Goal: Task Accomplishment & Management: Manage account settings

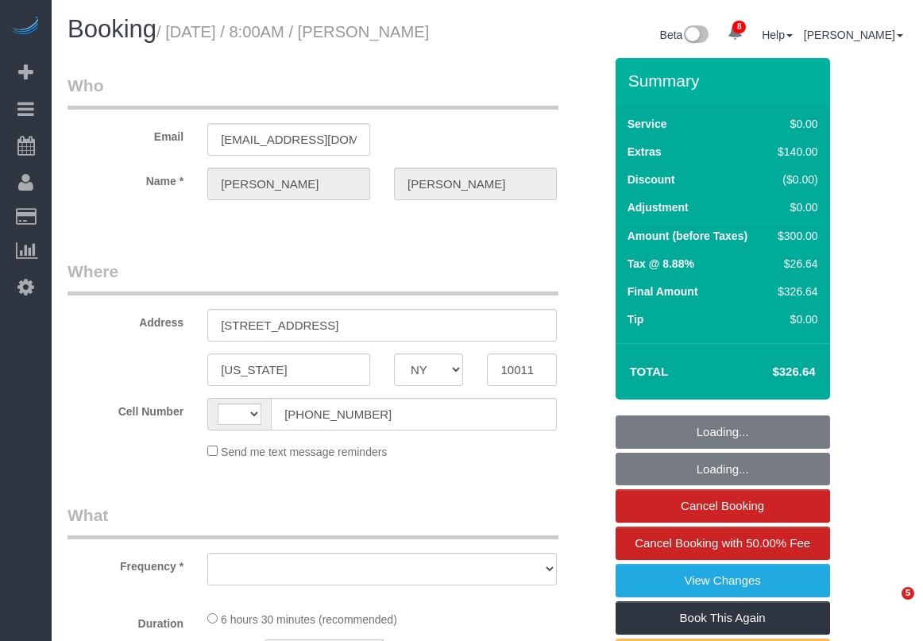
select select "NY"
select select "number:56"
select select "number:76"
select select "number:15"
select select "number:7"
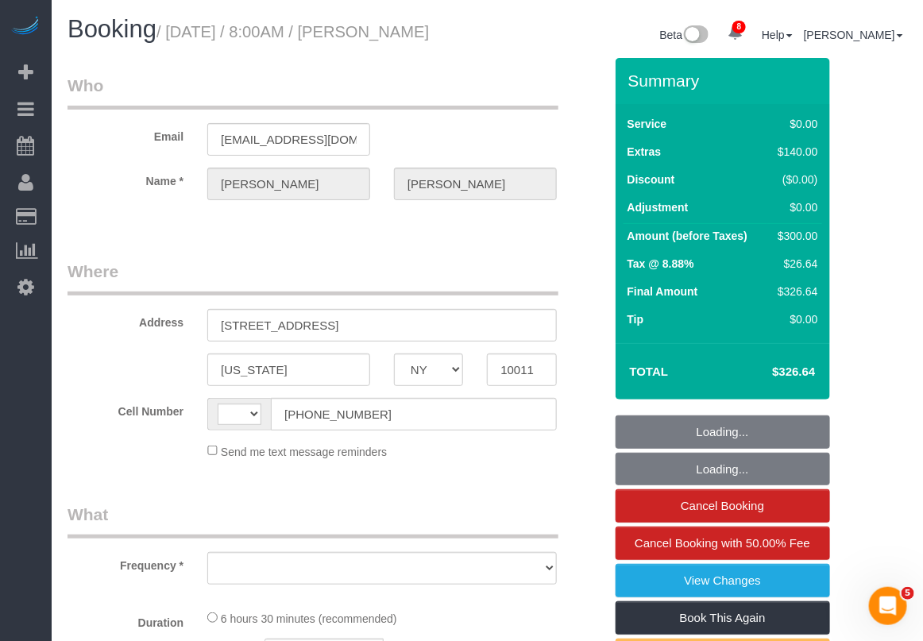
select select "string:stripe-pm_1LQzKG4VGloSiKo7xG3na7rl"
select select "string:US"
select select "object:832"
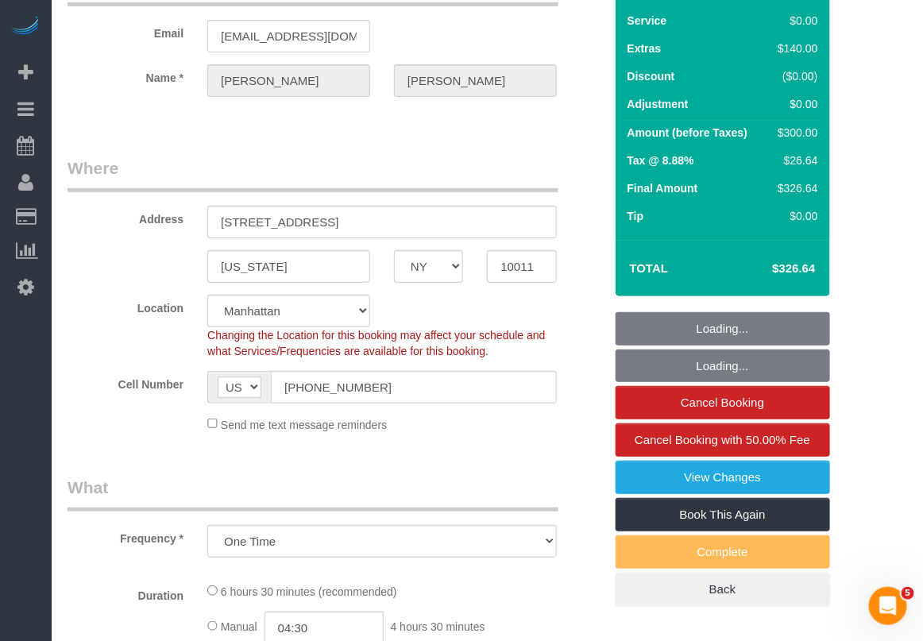
select select "2"
select select "spot1"
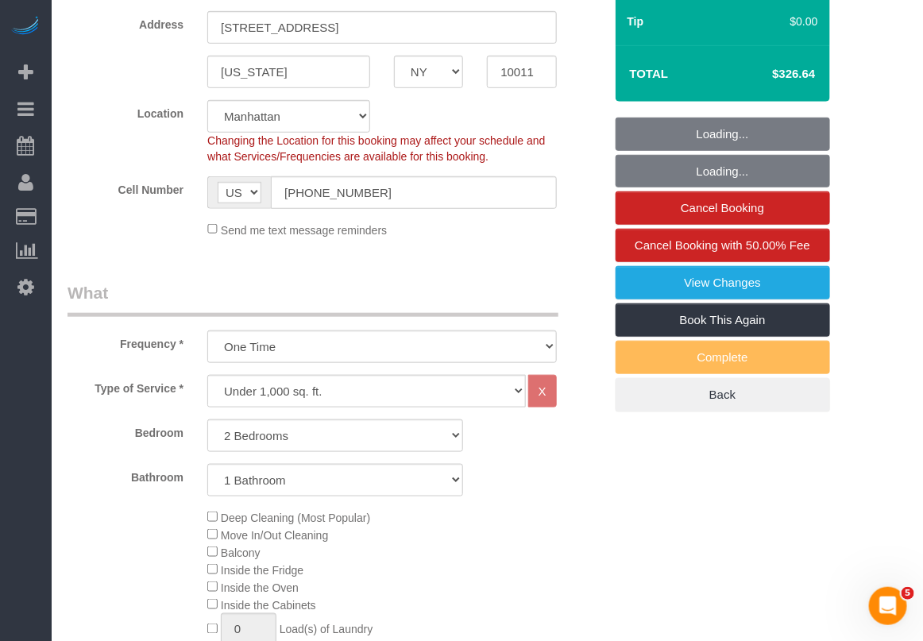
select select "object:1339"
select select "2"
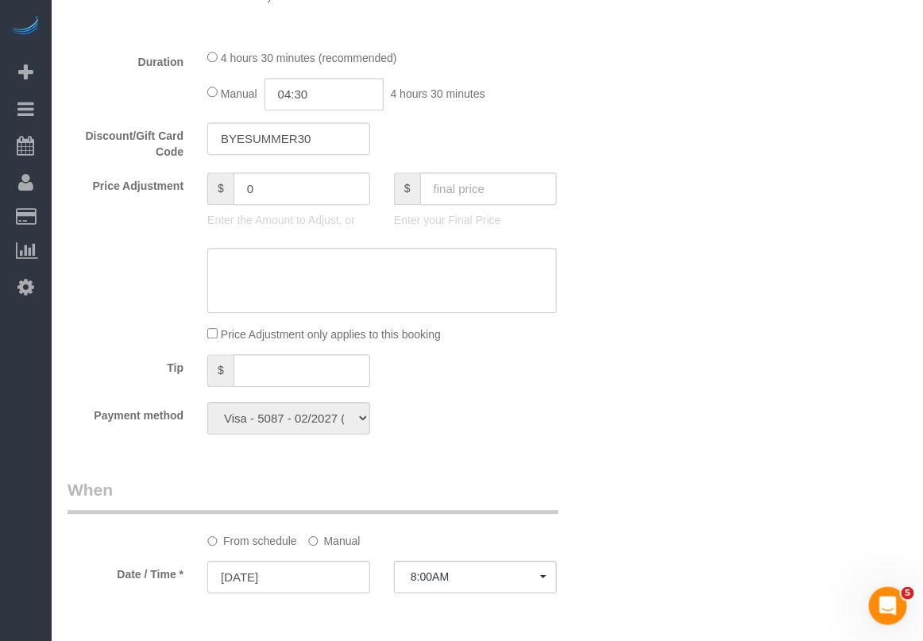
scroll to position [1092, 0]
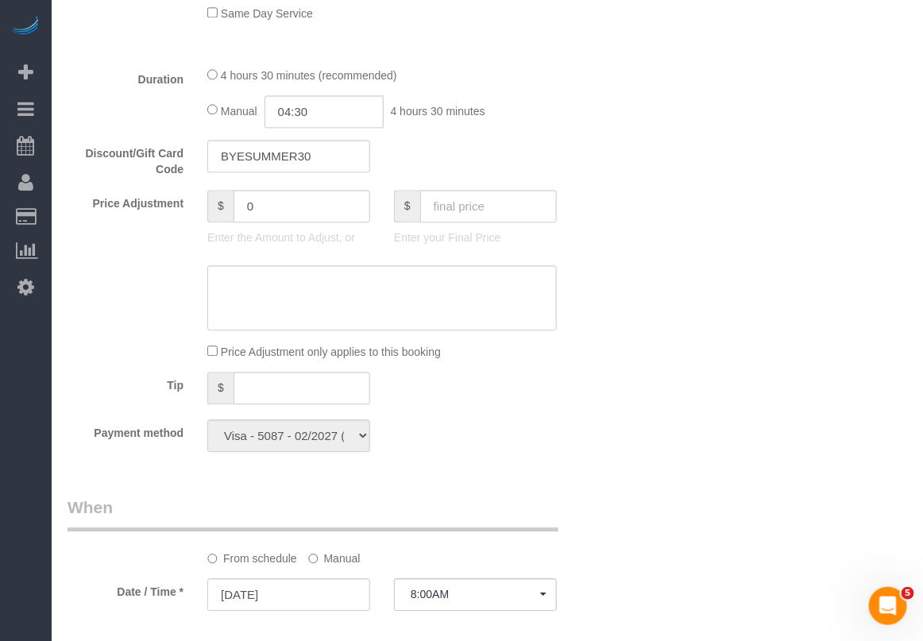
click at [887, 207] on div "Who Email abramsfamily@sympatico.ca Name * Noreen Abrams Where Address 135 West…" at bounding box center [488, 324] width 840 height 2716
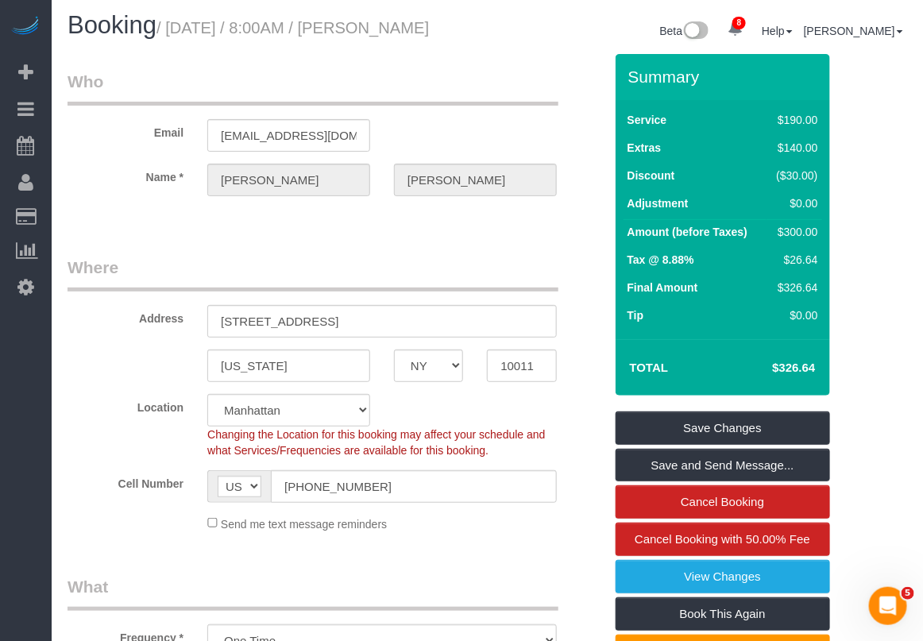
scroll to position [0, 0]
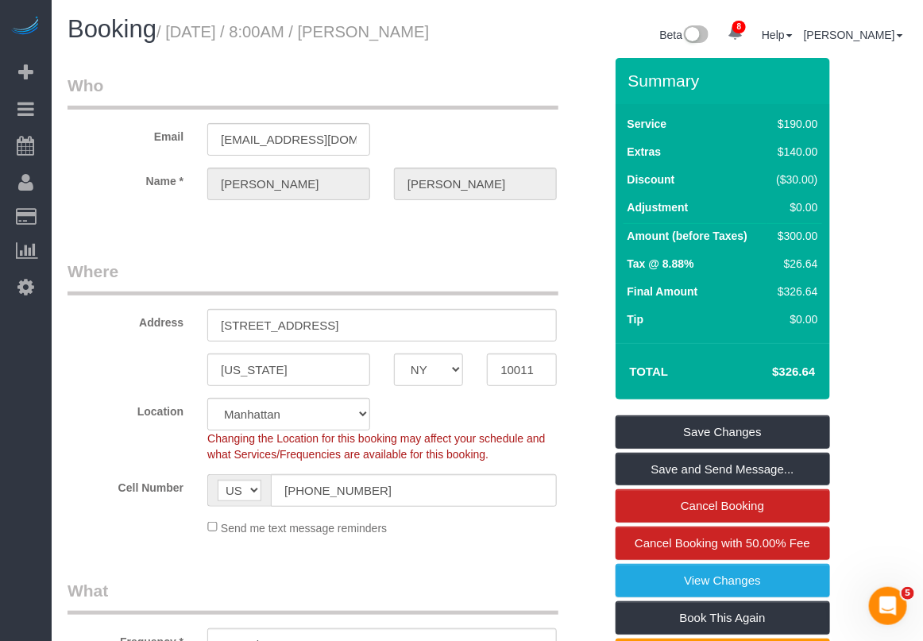
drag, startPoint x: 171, startPoint y: 36, endPoint x: 180, endPoint y: 56, distance: 22.4
click at [180, 43] on h1 "Booking / August 31, 2025 / 8:00AM / Noreen Abrams" at bounding box center [272, 29] width 408 height 27
copy small "August 31, 2025 / 8:00AM / Noreen Abrams"
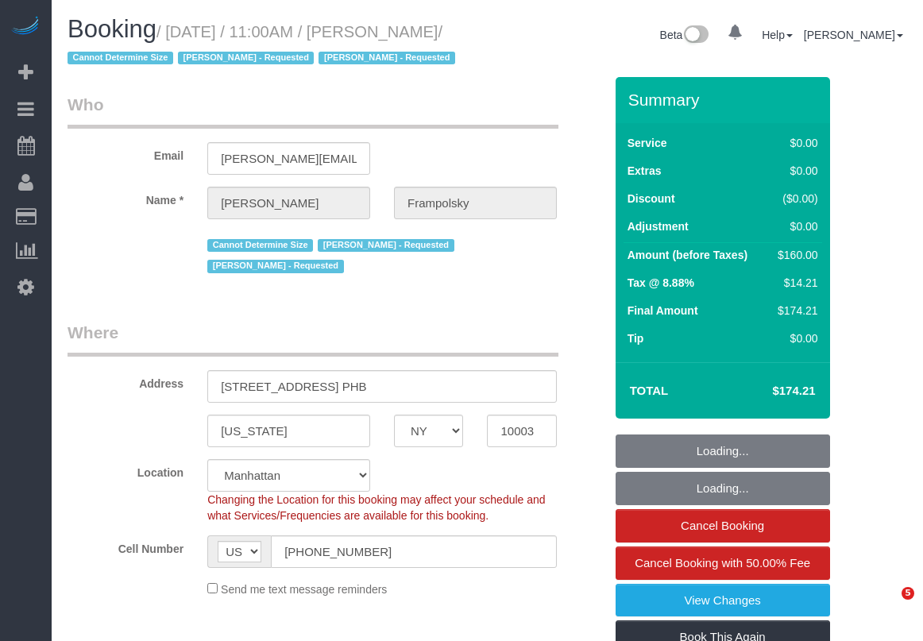
select select "NY"
select select "number:59"
select select "number:72"
select select "number:15"
select select "number:7"
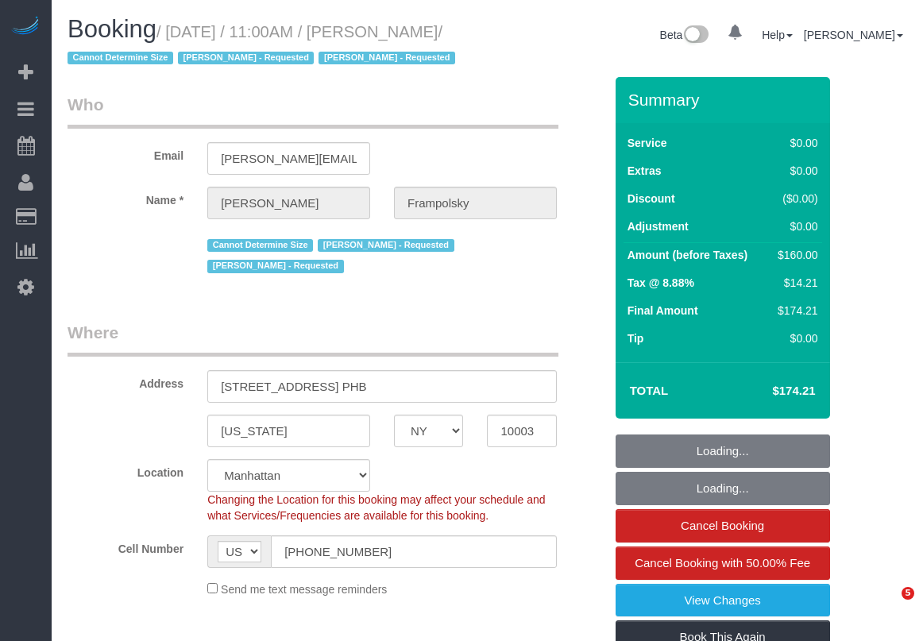
select select "spot1"
select select "1"
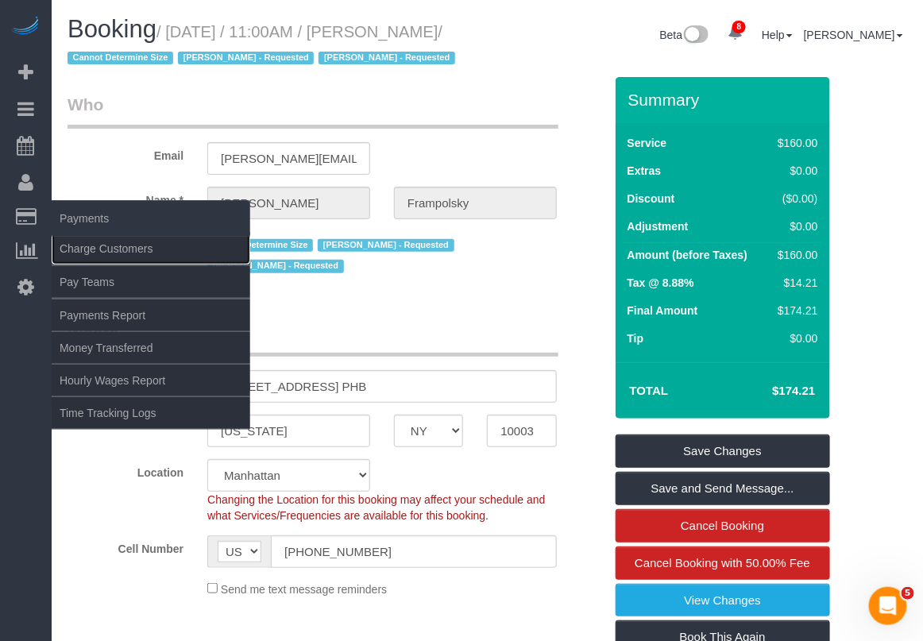
drag, startPoint x: 74, startPoint y: 241, endPoint x: 98, endPoint y: 197, distance: 49.8
click at [75, 241] on link "Charge Customers" at bounding box center [151, 249] width 199 height 32
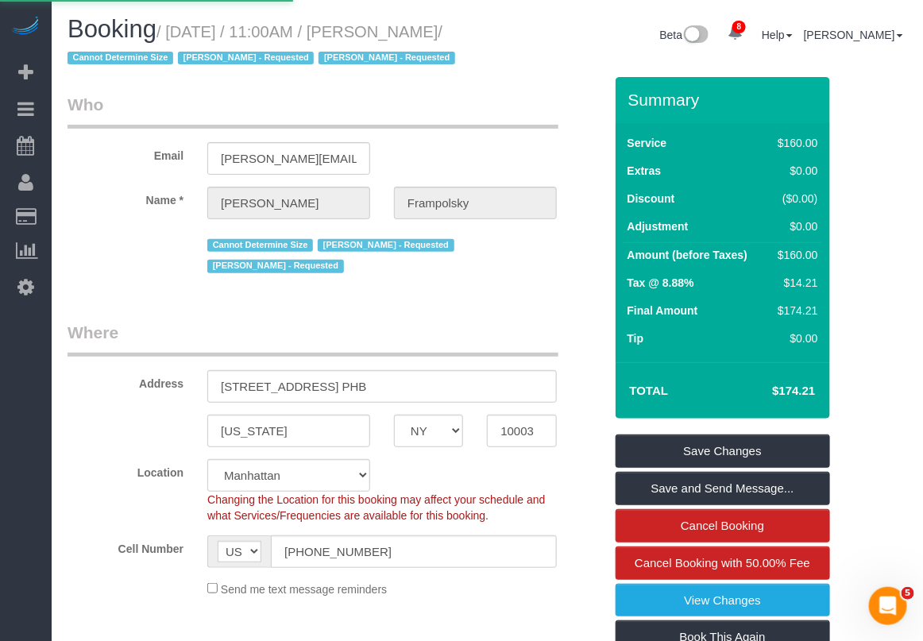
select select
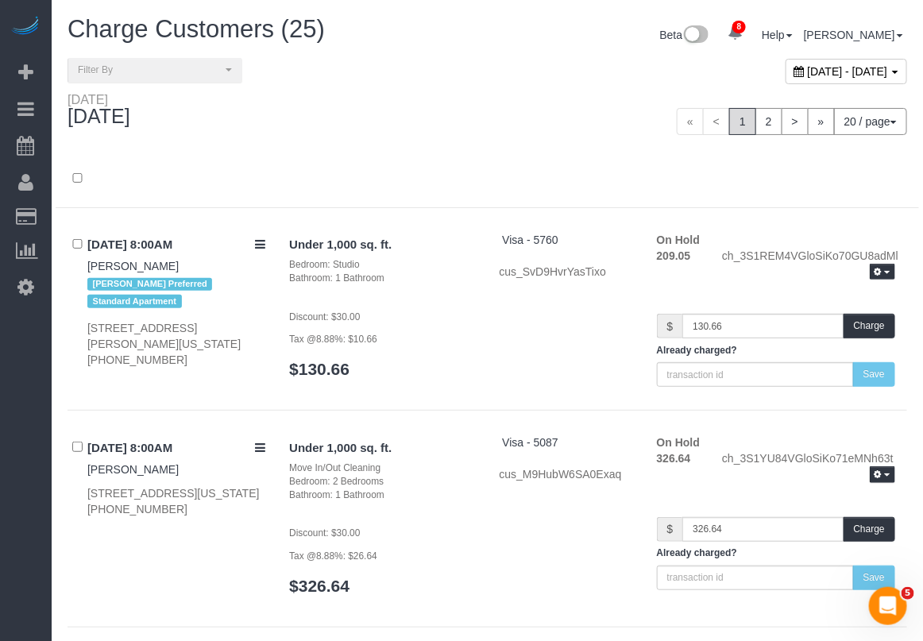
click at [809, 79] on div "[DATE] - [DATE]" at bounding box center [847, 71] width 122 height 25
type input "**********"
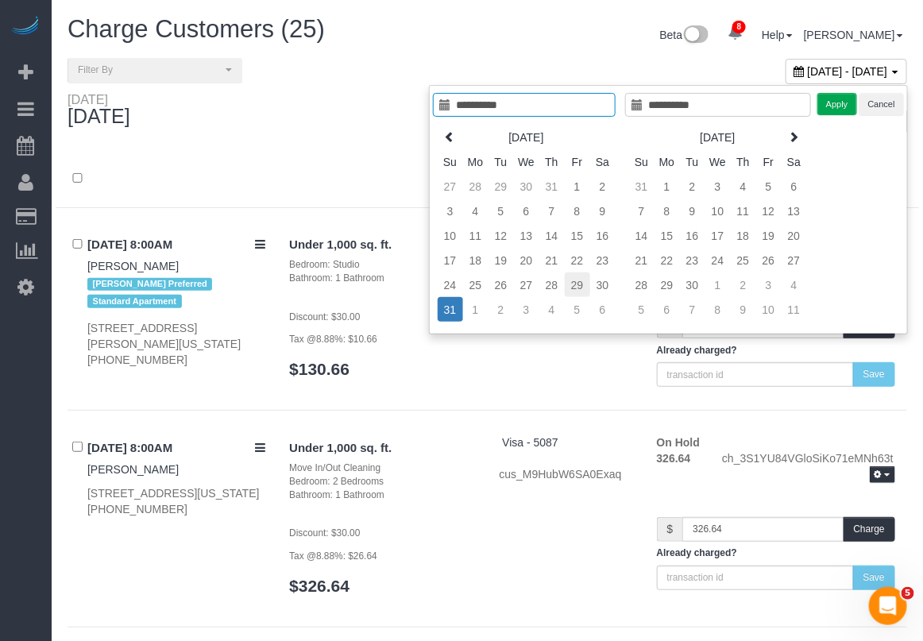
type input "**********"
click at [574, 283] on td "29" at bounding box center [577, 284] width 25 height 25
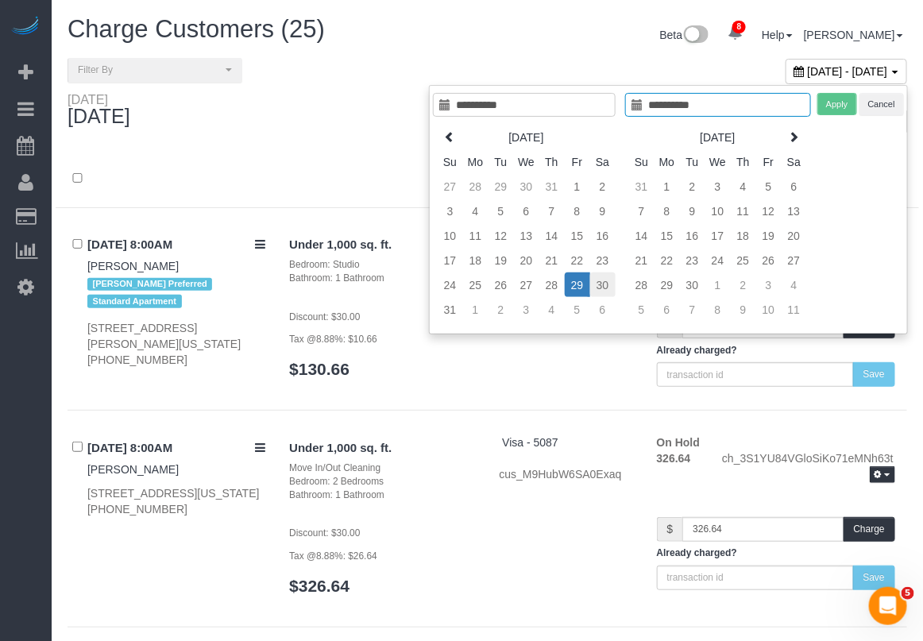
type input "**********"
drag, startPoint x: 608, startPoint y: 282, endPoint x: 620, endPoint y: 280, distance: 12.0
click at [609, 283] on td "30" at bounding box center [602, 284] width 25 height 25
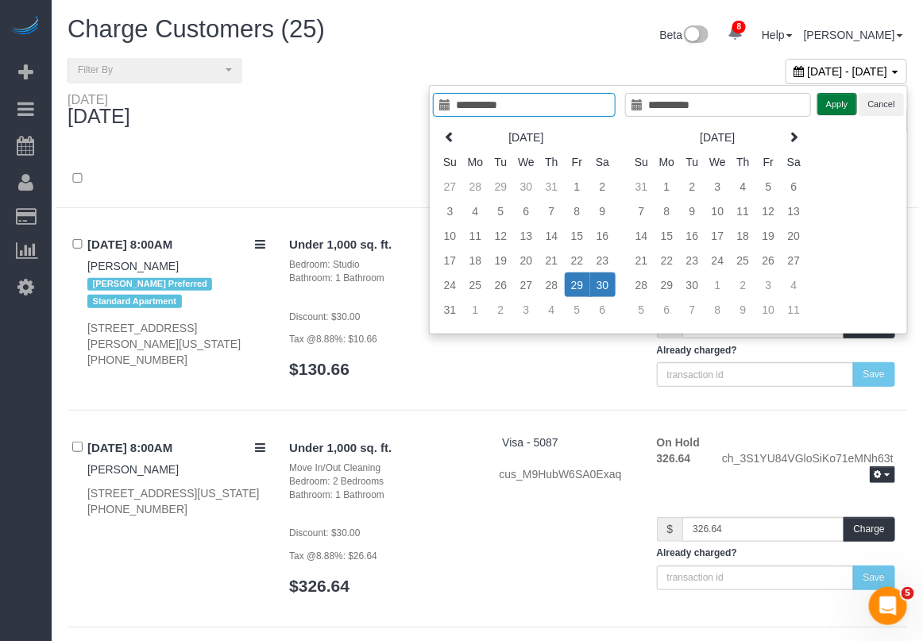
click at [834, 105] on button "Apply" at bounding box center [837, 104] width 40 height 23
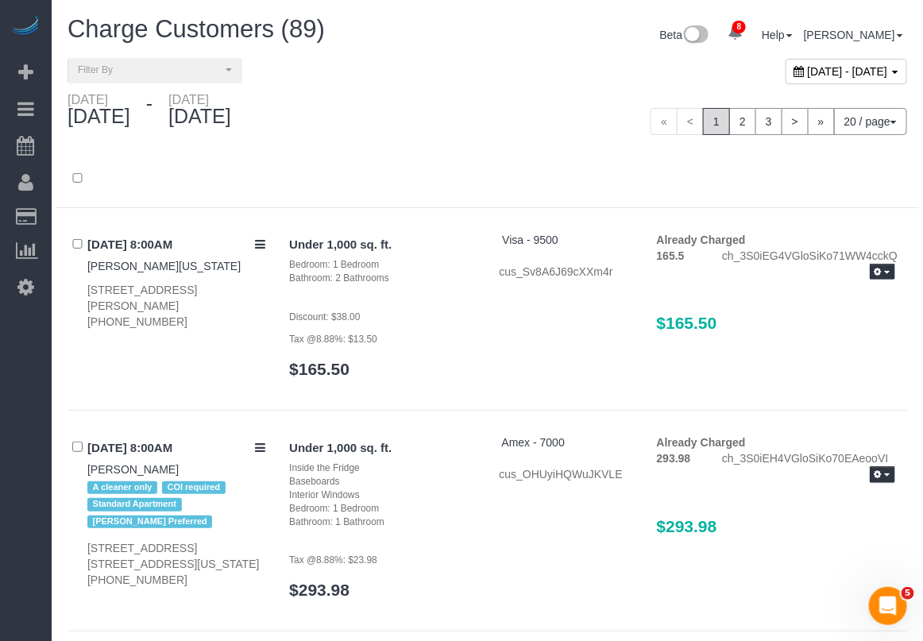
click at [860, 125] on button "20 / page" at bounding box center [870, 121] width 73 height 27
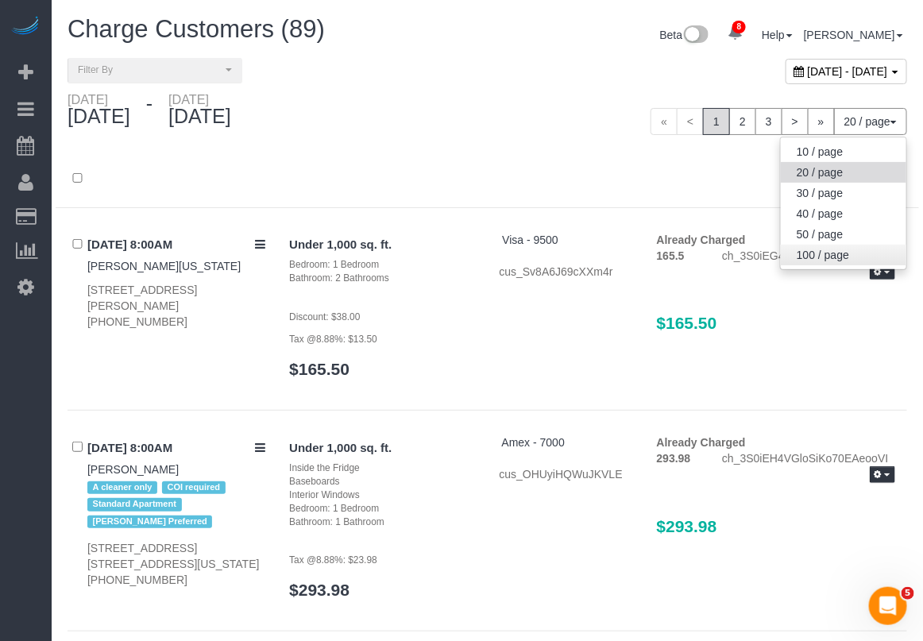
click at [819, 254] on link "100 / page" at bounding box center [844, 255] width 126 height 21
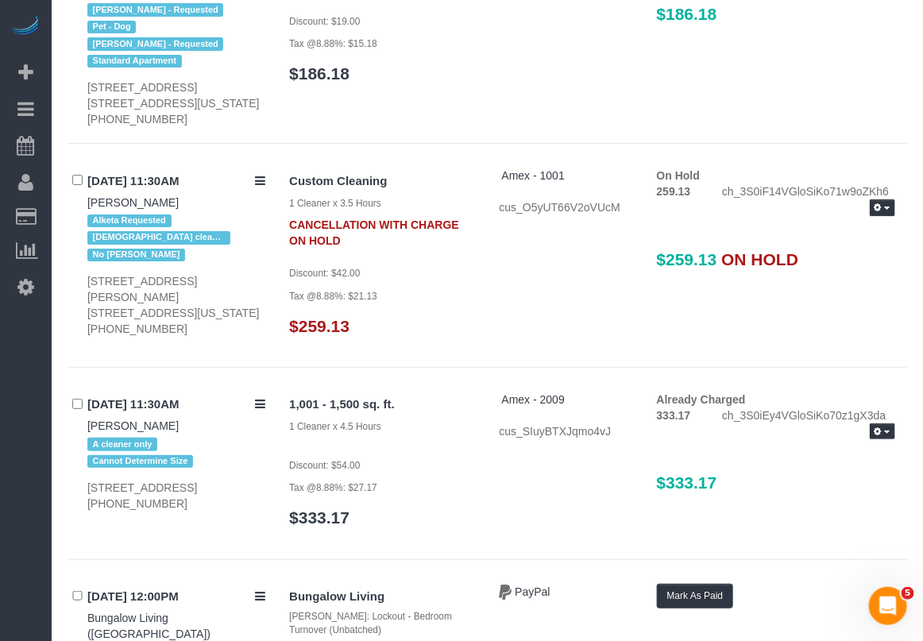
scroll to position [5561, 0]
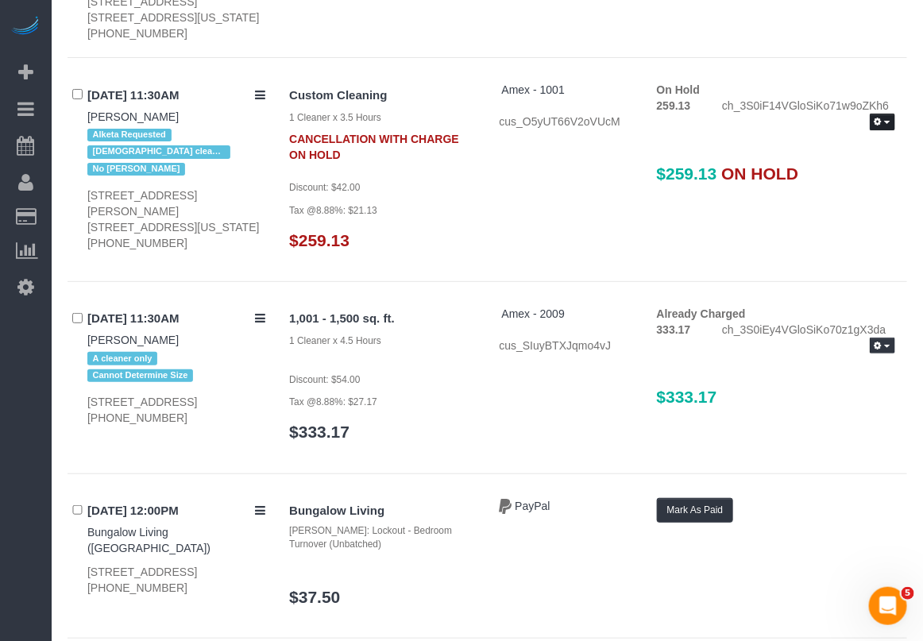
click at [876, 126] on icon "button" at bounding box center [878, 122] width 7 height 9
click at [846, 160] on link "Release Hold" at bounding box center [832, 149] width 126 height 21
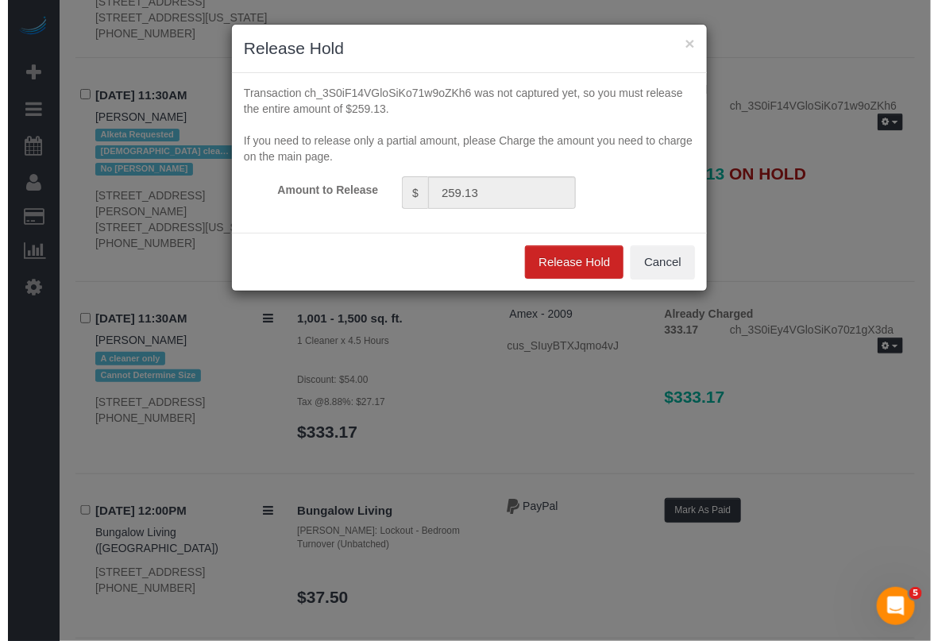
scroll to position [5543, 0]
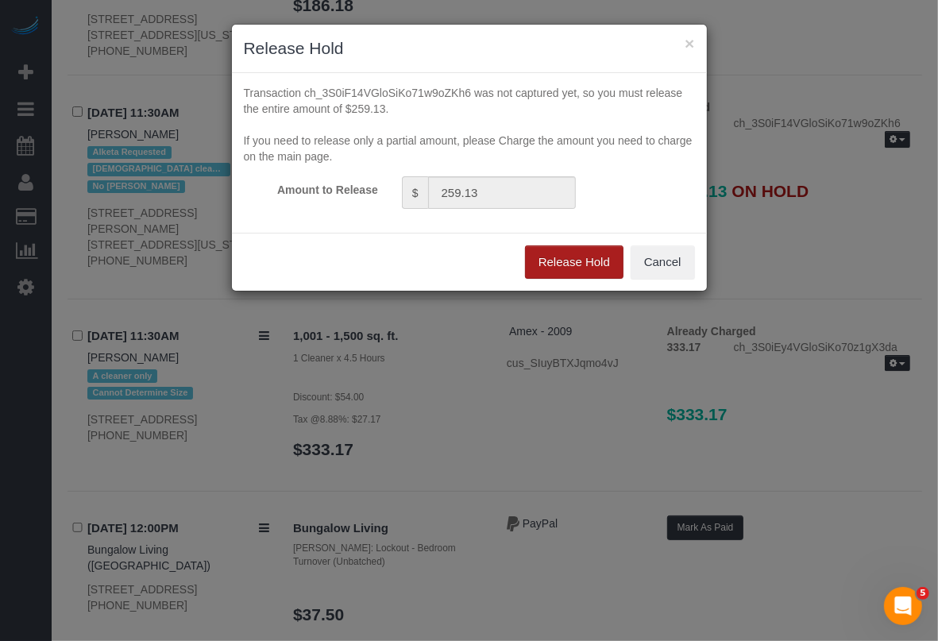
click at [578, 271] on button "Release Hold" at bounding box center [574, 261] width 99 height 33
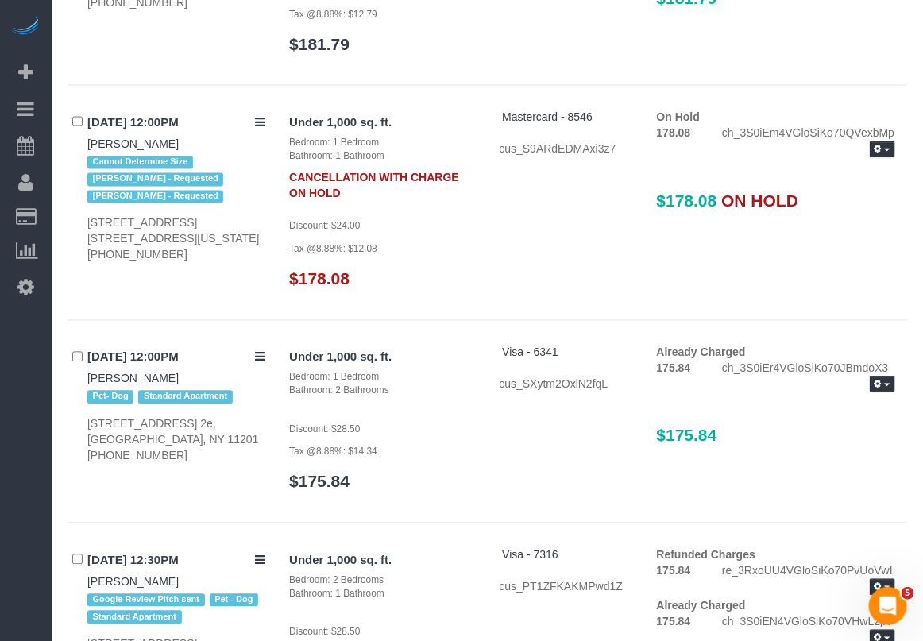
scroll to position [6397, 0]
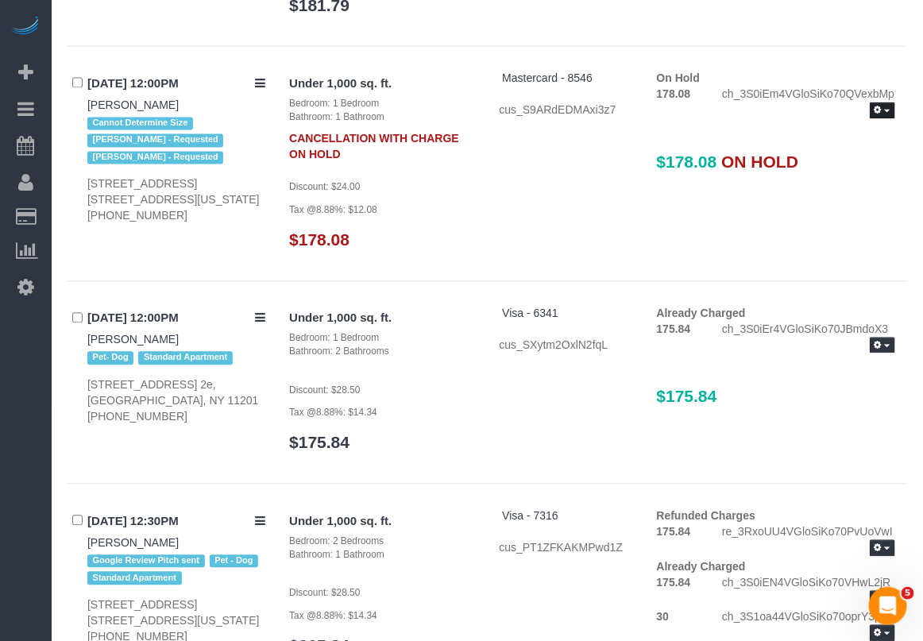
click at [887, 119] on button "button" at bounding box center [882, 110] width 25 height 17
click at [811, 149] on link "Release Hold" at bounding box center [832, 138] width 126 height 21
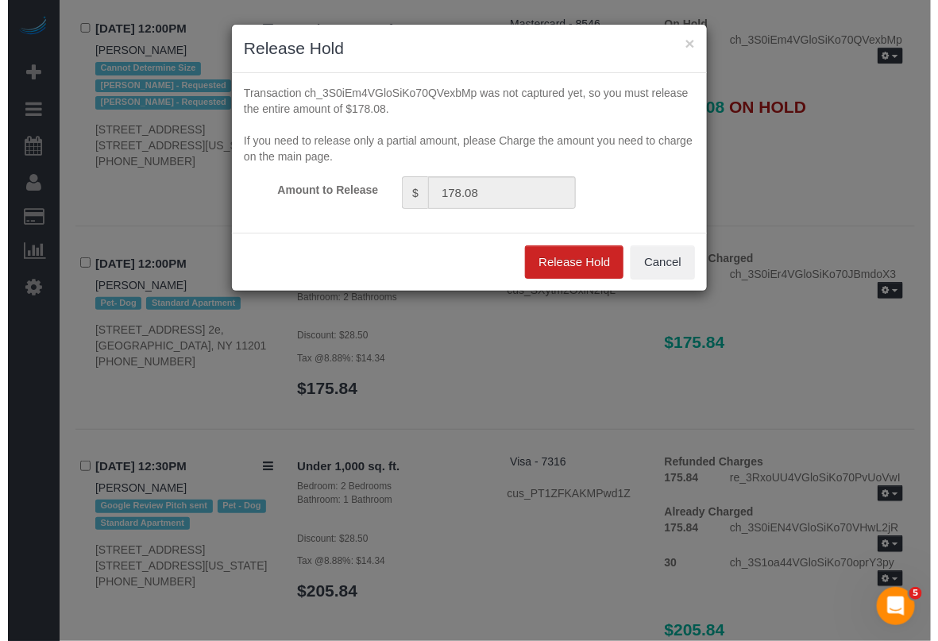
scroll to position [6322, 0]
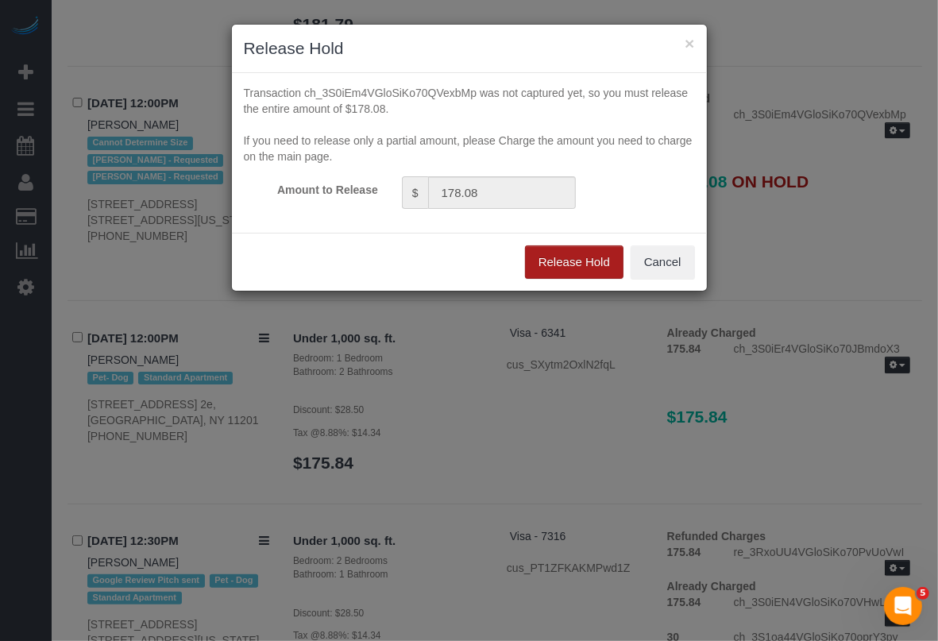
click at [593, 271] on button "Release Hold" at bounding box center [574, 261] width 99 height 33
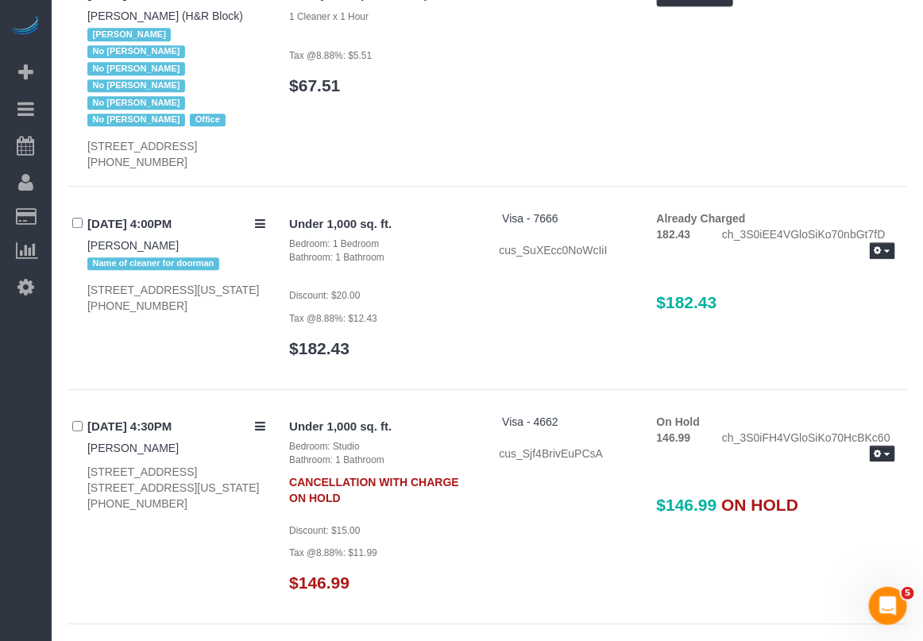
scroll to position [10609, 0]
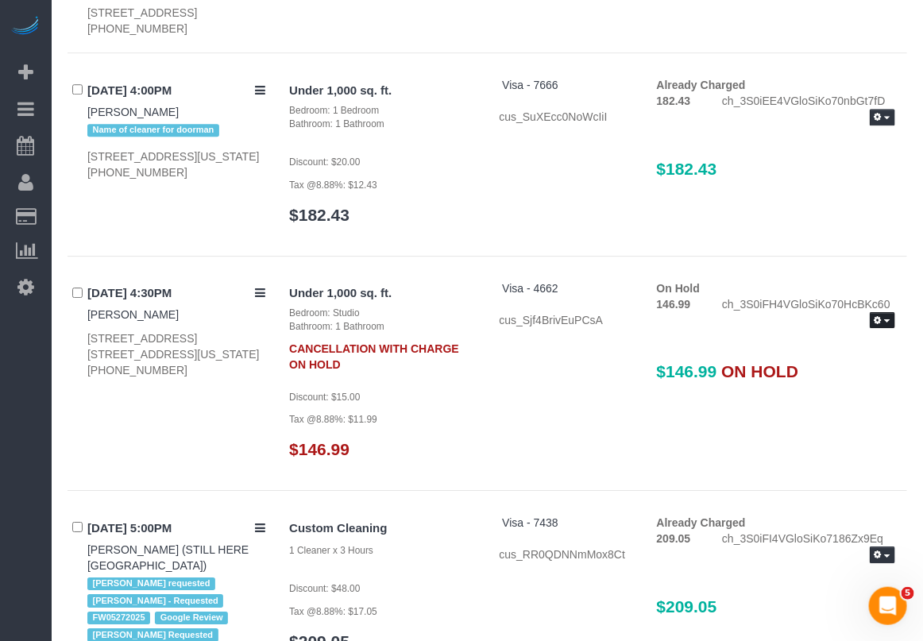
click at [879, 316] on icon "button" at bounding box center [878, 320] width 7 height 9
click at [862, 342] on ul "Release Hold Refresh" at bounding box center [831, 365] width 127 height 66
click at [883, 312] on button "button" at bounding box center [882, 320] width 25 height 17
click at [856, 340] on ul "Release Hold Refresh" at bounding box center [831, 365] width 127 height 66
click at [887, 312] on button "button" at bounding box center [882, 320] width 25 height 17
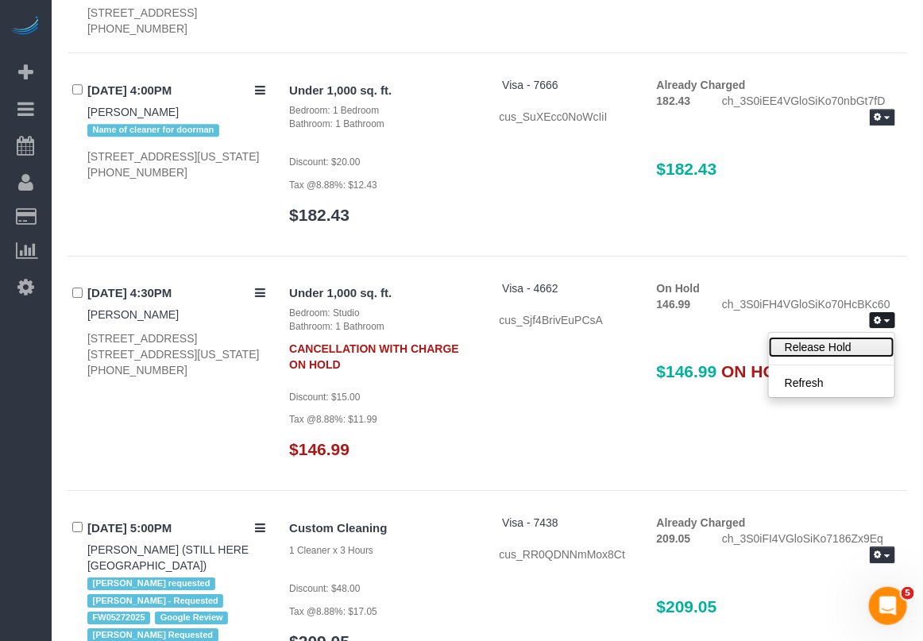
click at [862, 337] on link "Release Hold" at bounding box center [832, 347] width 126 height 21
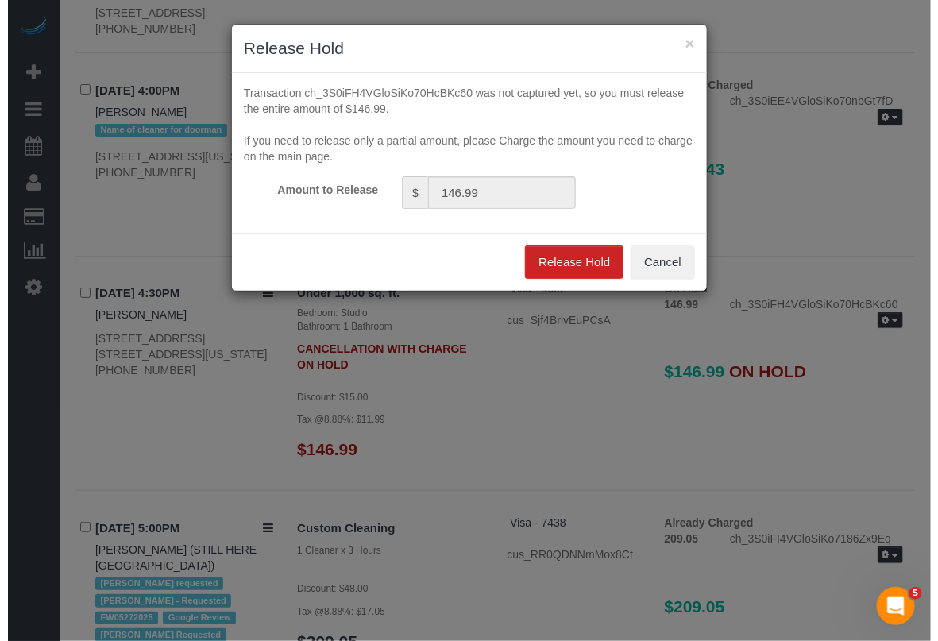
scroll to position [10575, 0]
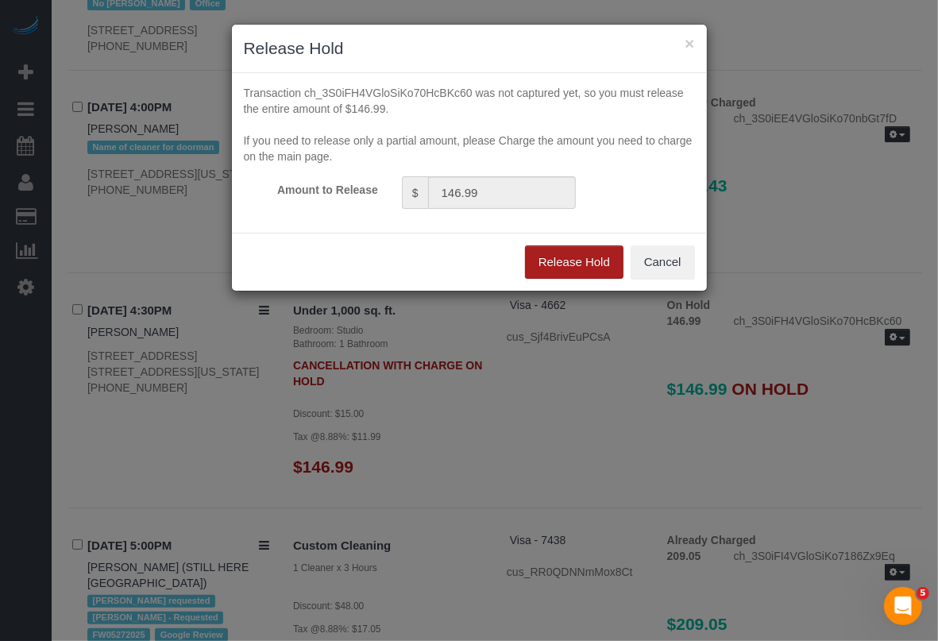
click at [529, 265] on button "Release Hold" at bounding box center [574, 261] width 99 height 33
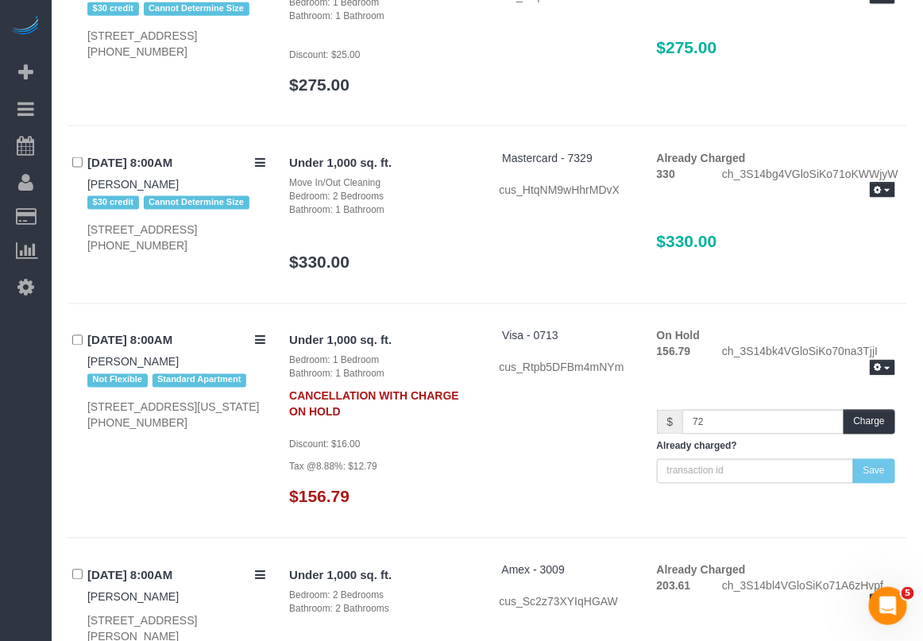
scroll to position [11702, 0]
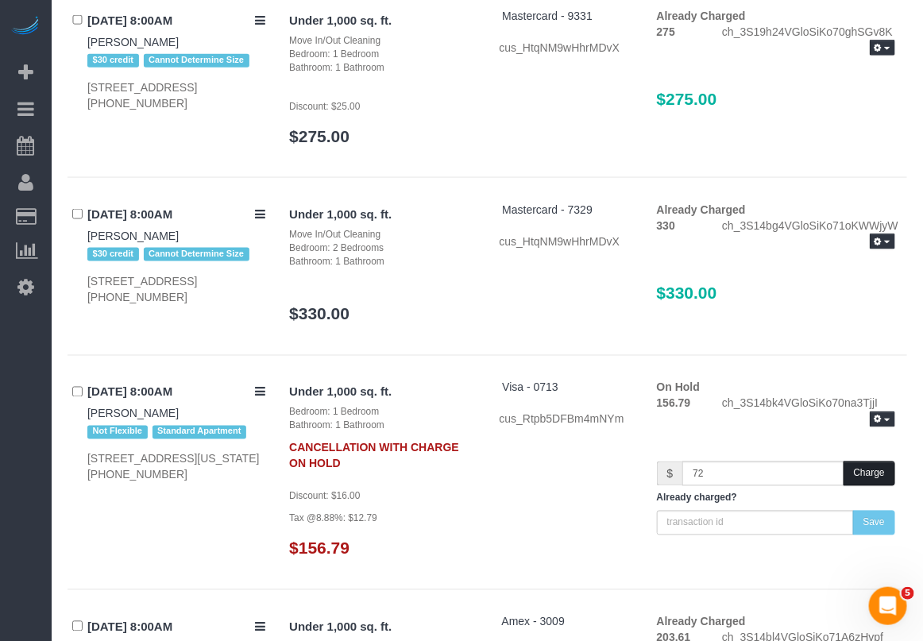
click at [863, 462] on button "Charge" at bounding box center [870, 474] width 52 height 25
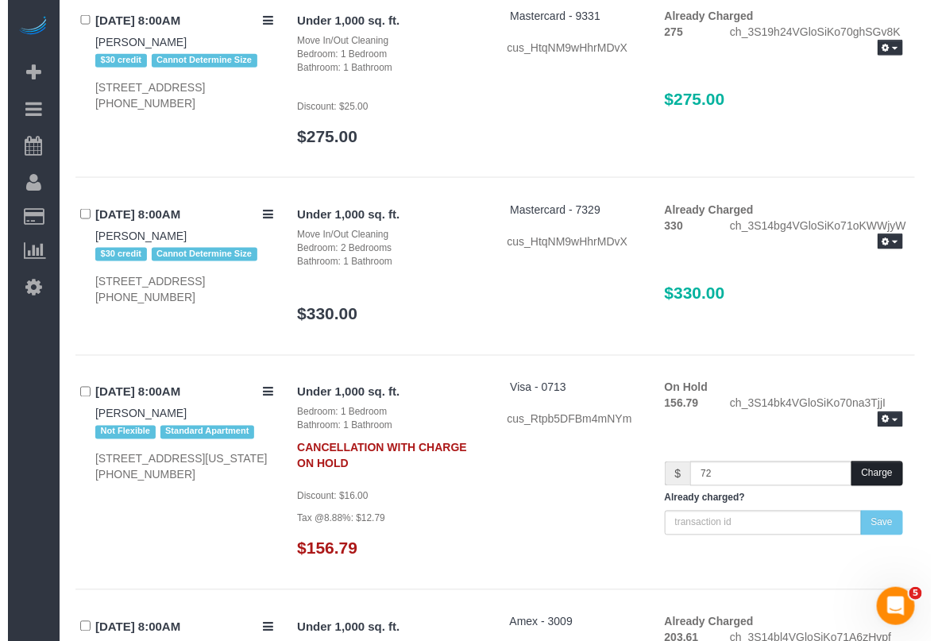
scroll to position [11668, 0]
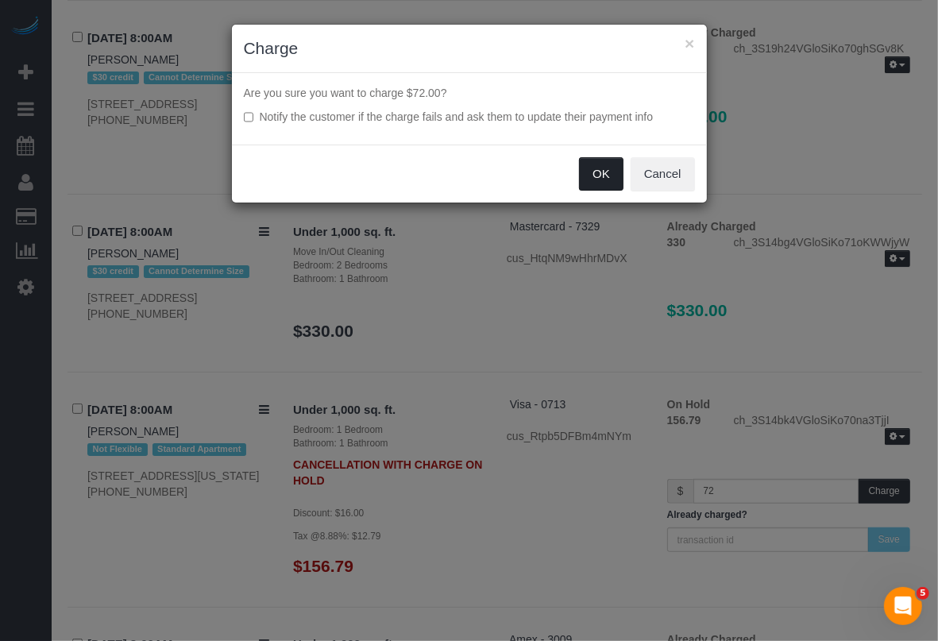
click at [590, 181] on button "OK" at bounding box center [601, 173] width 44 height 33
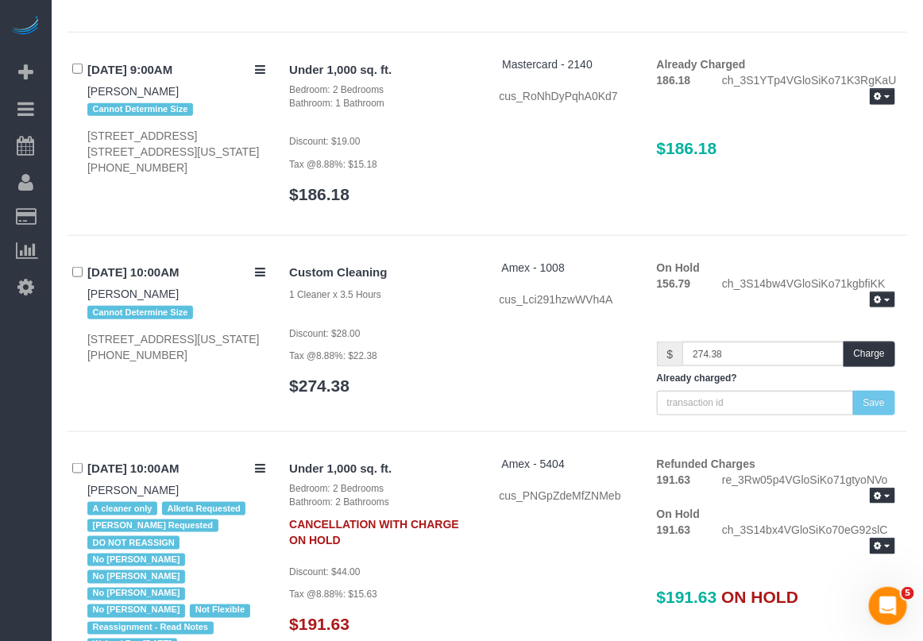
scroll to position [13291, 0]
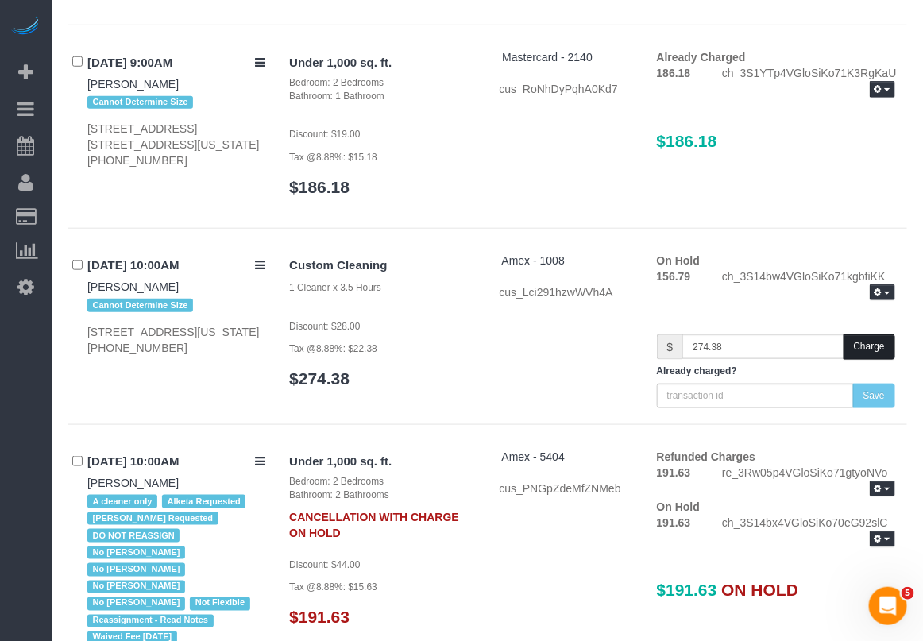
click at [856, 334] on button "Charge" at bounding box center [870, 346] width 52 height 25
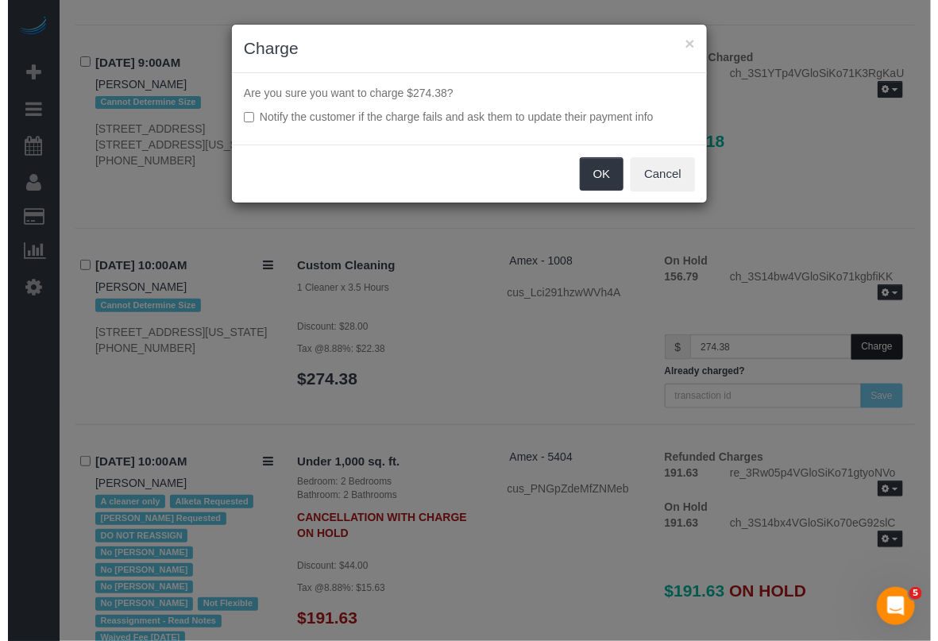
scroll to position [13249, 0]
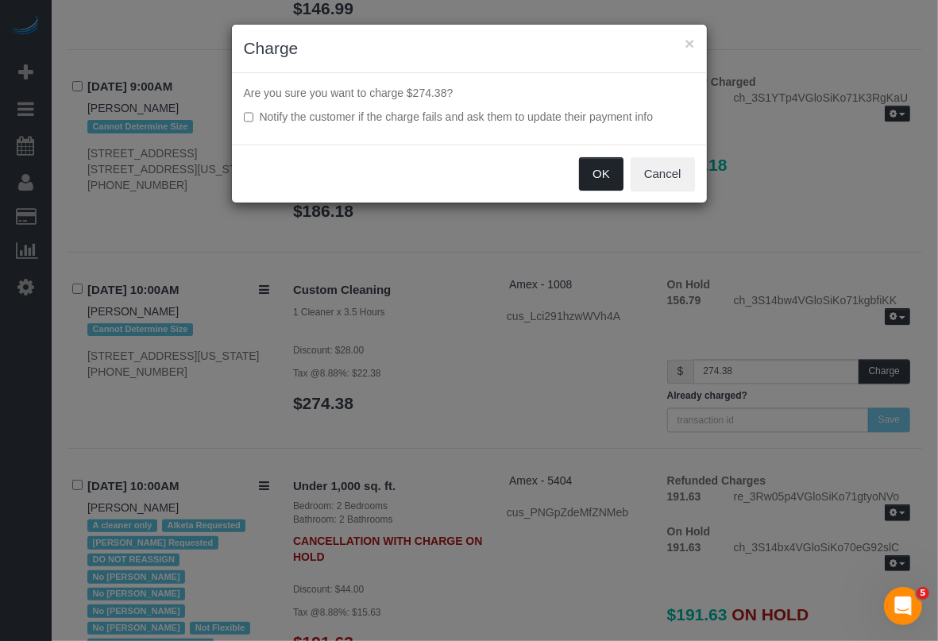
click at [608, 176] on button "OK" at bounding box center [601, 173] width 44 height 33
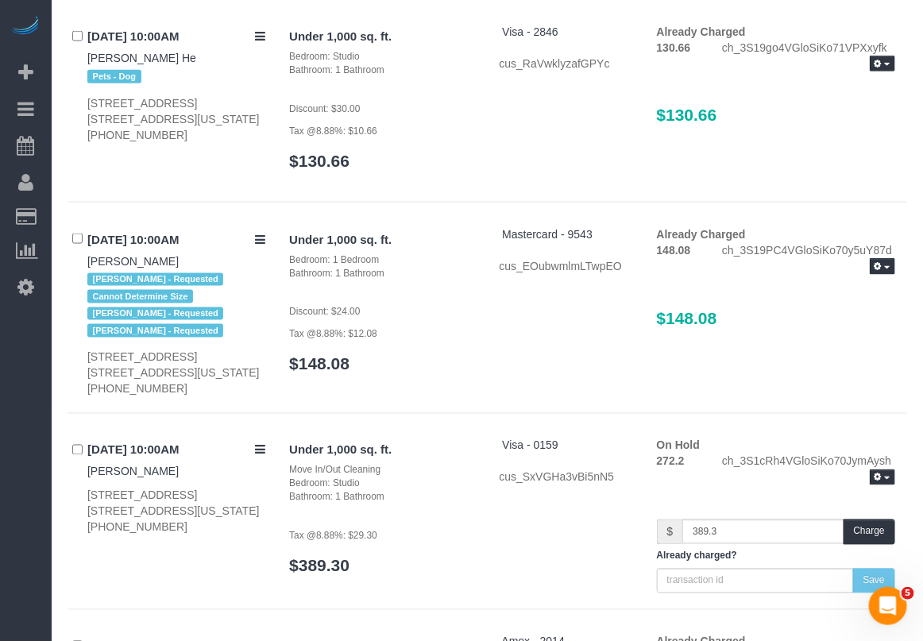
scroll to position [15376, 0]
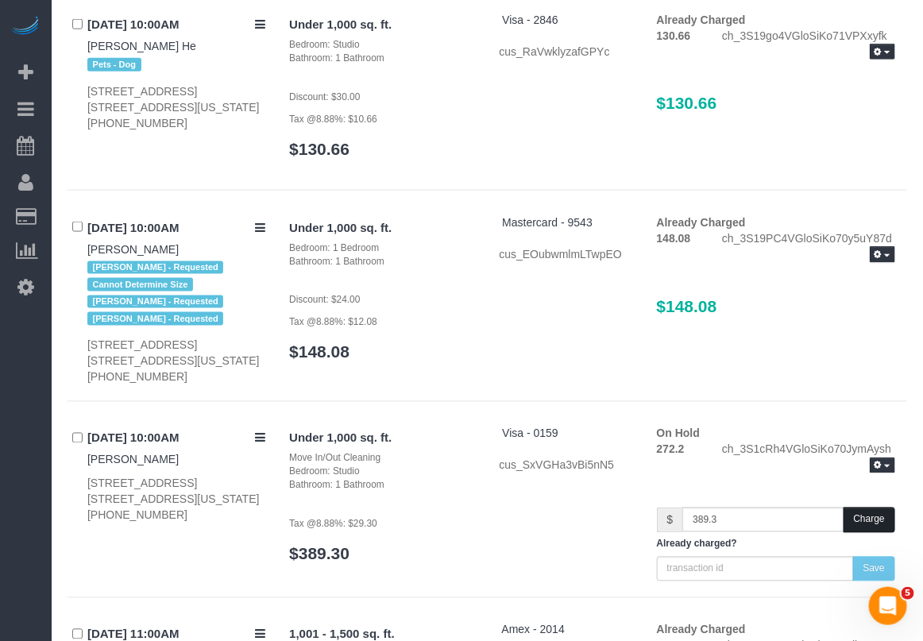
click at [875, 508] on button "Charge" at bounding box center [870, 520] width 52 height 25
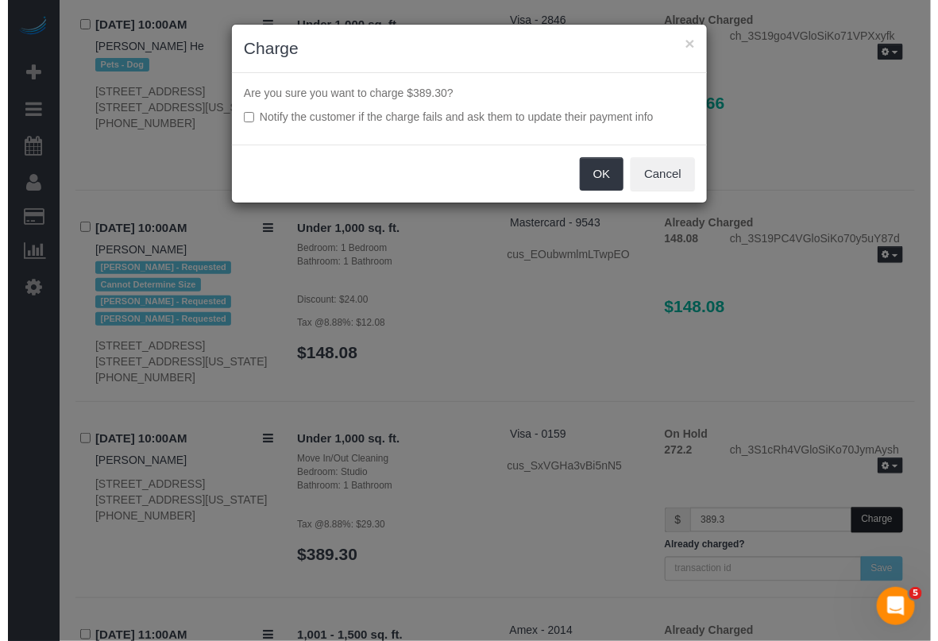
scroll to position [15335, 0]
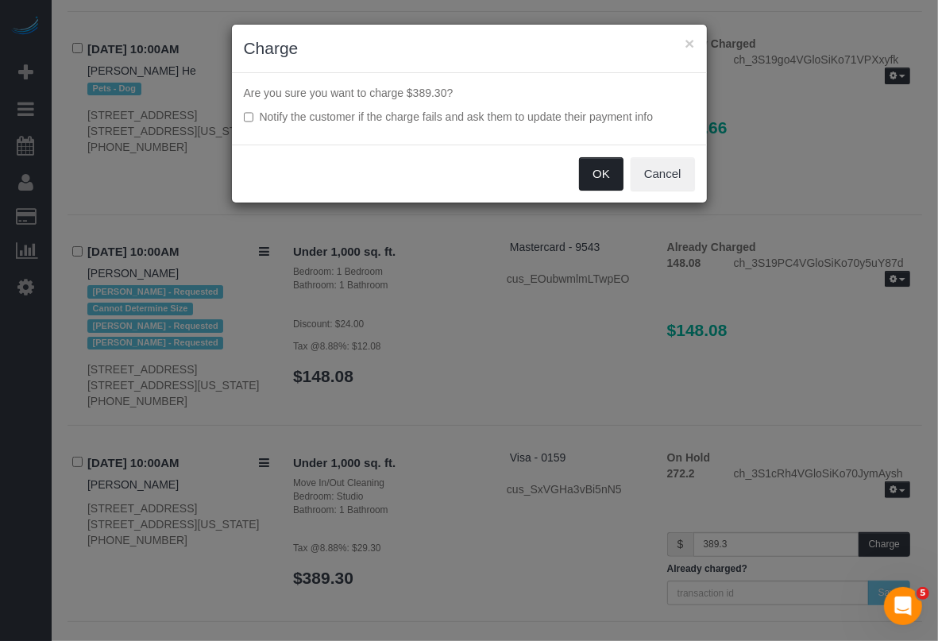
click at [600, 176] on button "OK" at bounding box center [601, 173] width 44 height 33
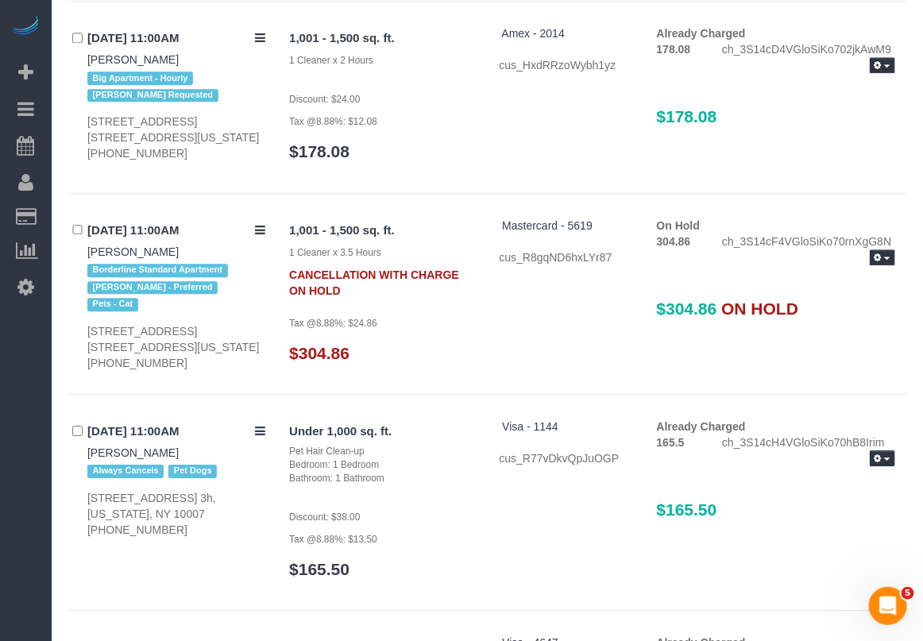
scroll to position [15972, 0]
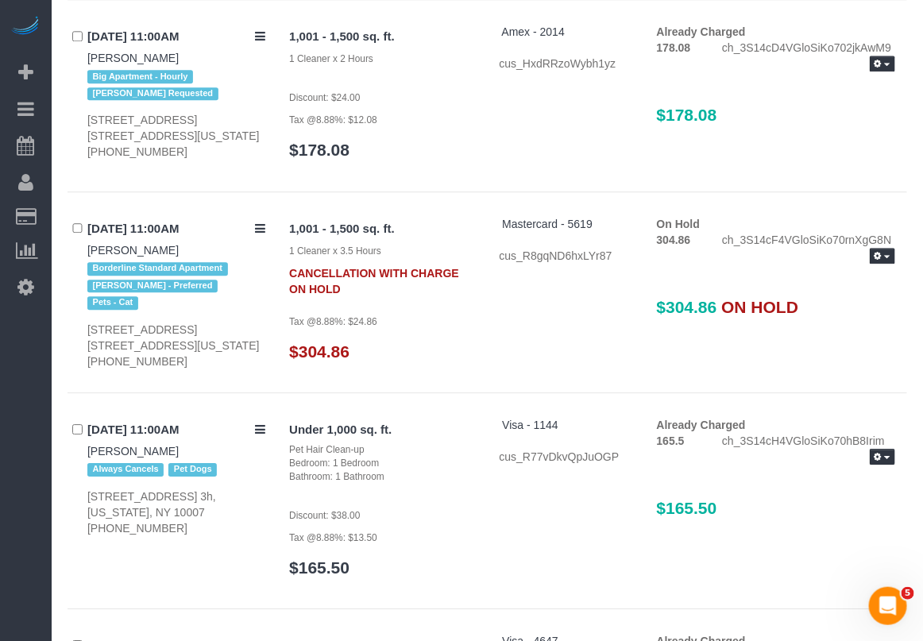
click at [883, 232] on div "ch_3S14cF4VGloSiKo70rnXgG8N Release Hold Refresh" at bounding box center [808, 249] width 197 height 35
click at [879, 248] on button "button" at bounding box center [882, 256] width 25 height 17
click at [838, 272] on link "Release Hold" at bounding box center [832, 282] width 126 height 21
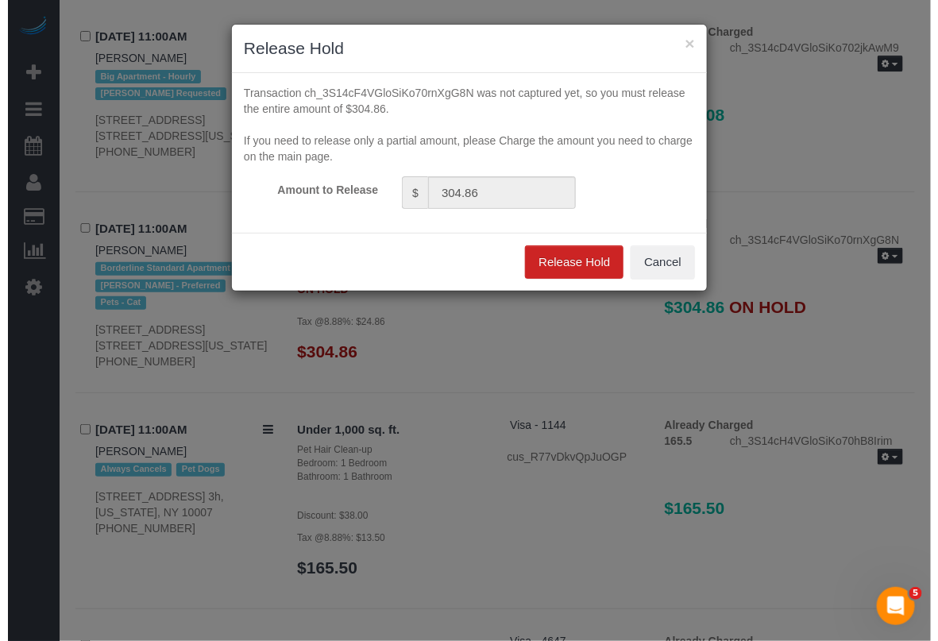
scroll to position [15930, 0]
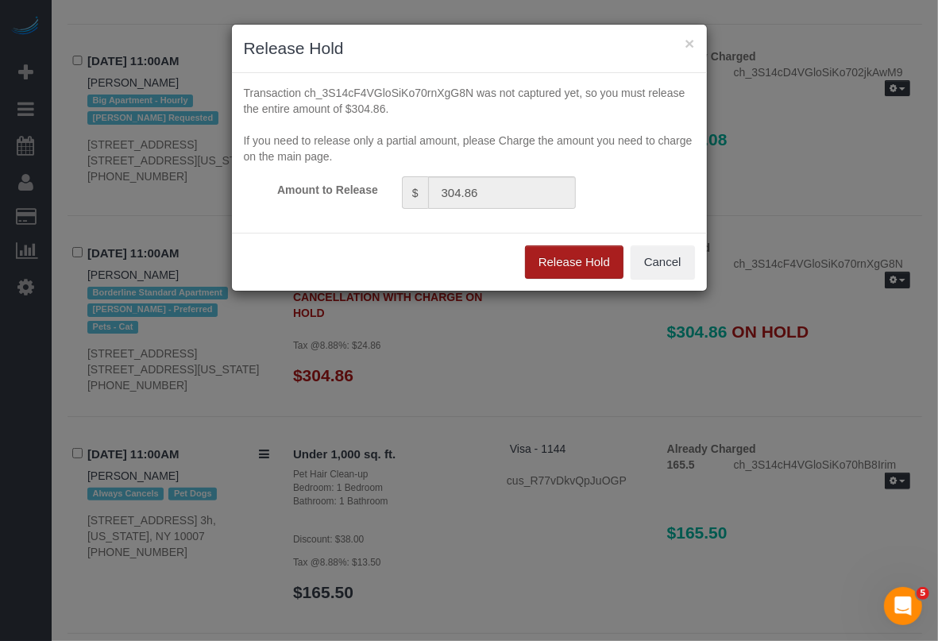
click at [582, 262] on button "Release Hold" at bounding box center [574, 261] width 99 height 33
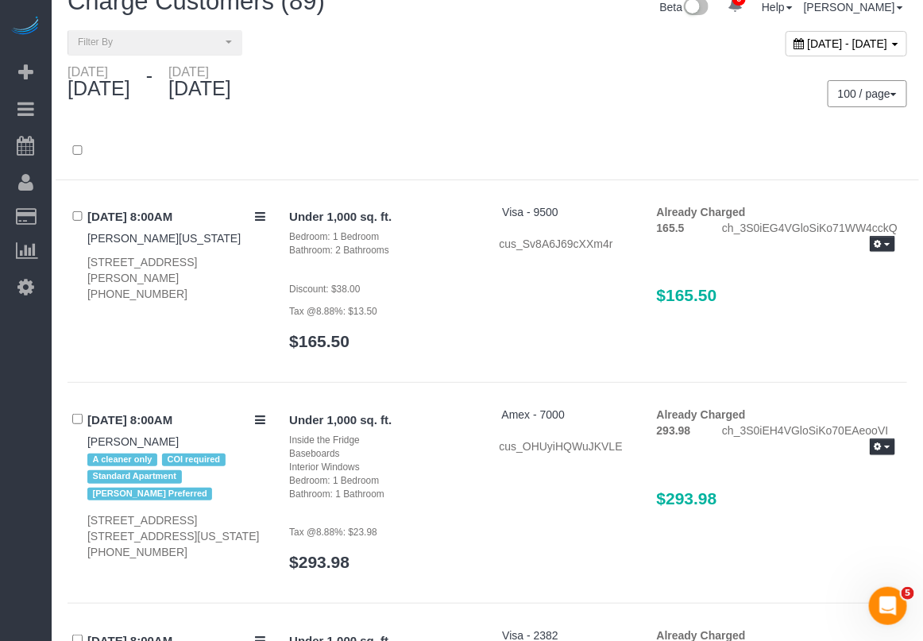
scroll to position [0, 0]
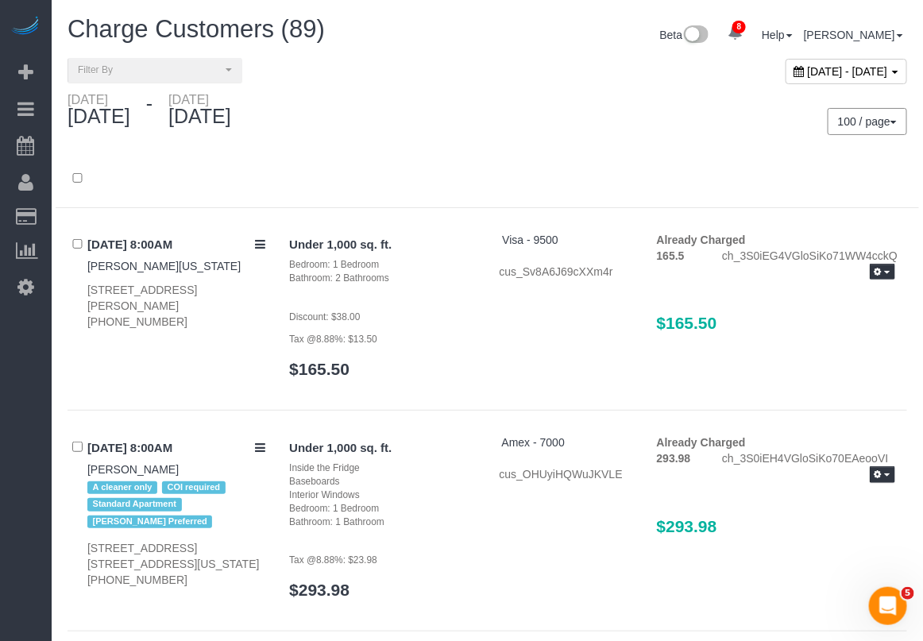
click at [854, 192] on div at bounding box center [488, 187] width 864 height 41
click at [808, 71] on span "[DATE] - [DATE]" at bounding box center [848, 71] width 80 height 13
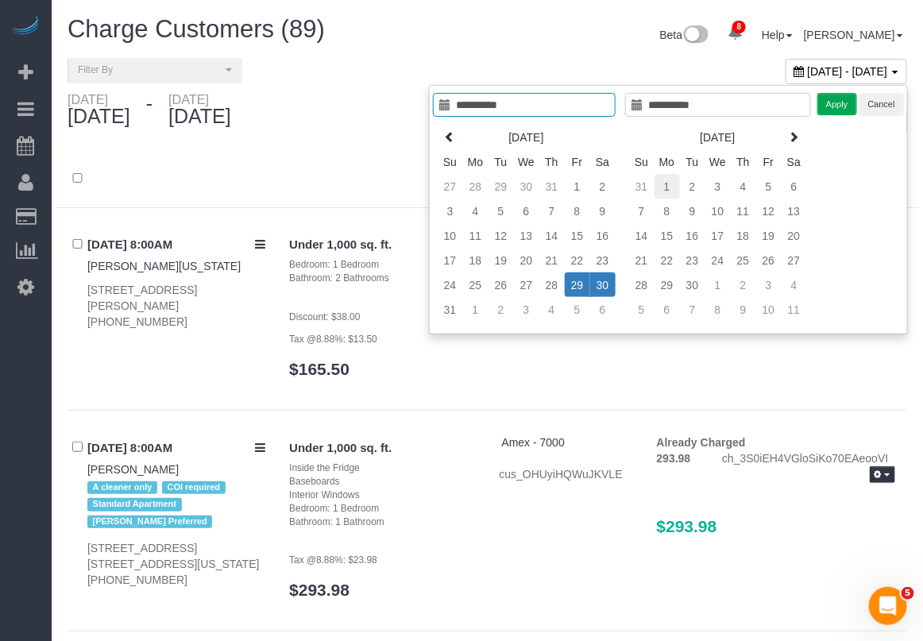
type input "**********"
click at [660, 179] on td "1" at bounding box center [667, 186] width 25 height 25
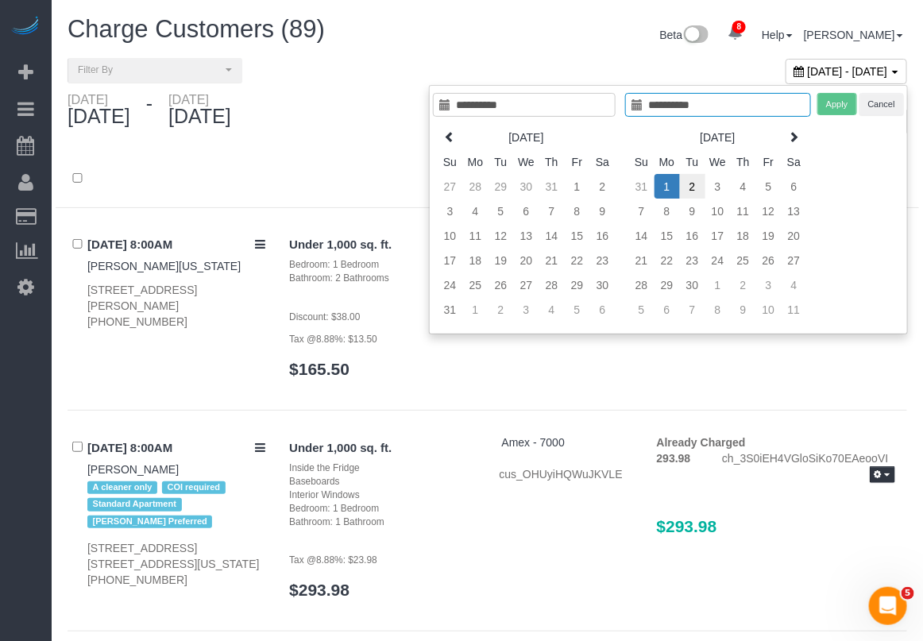
type input "**********"
click at [693, 187] on td "2" at bounding box center [692, 186] width 25 height 25
type input "**********"
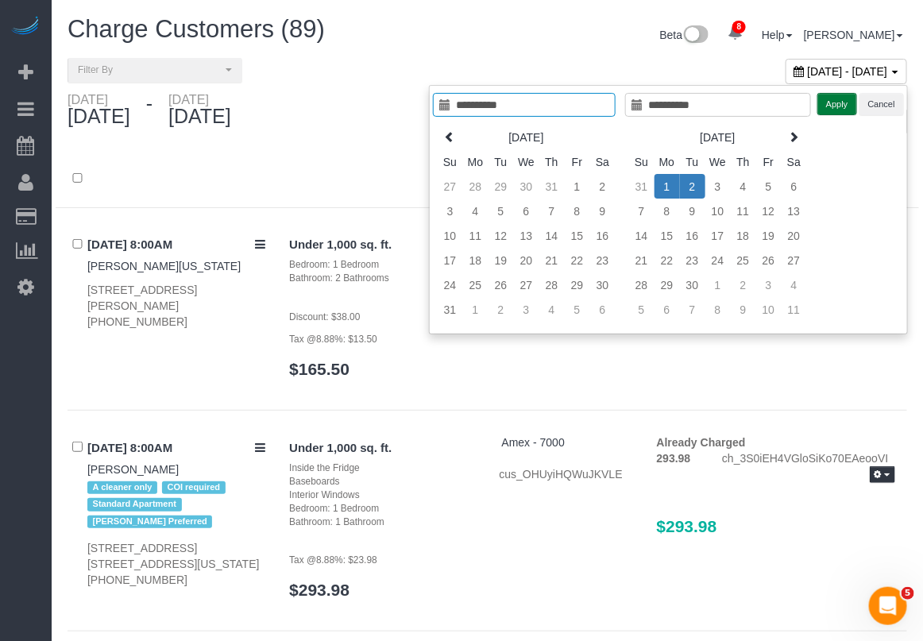
click at [840, 103] on button "Apply" at bounding box center [837, 104] width 40 height 23
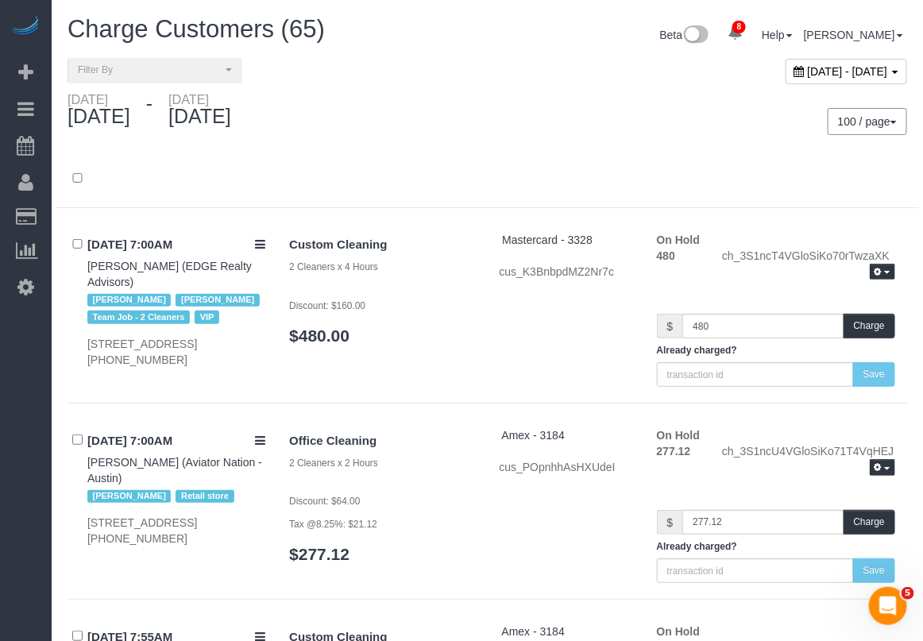
click at [854, 156] on div at bounding box center [488, 179] width 864 height 57
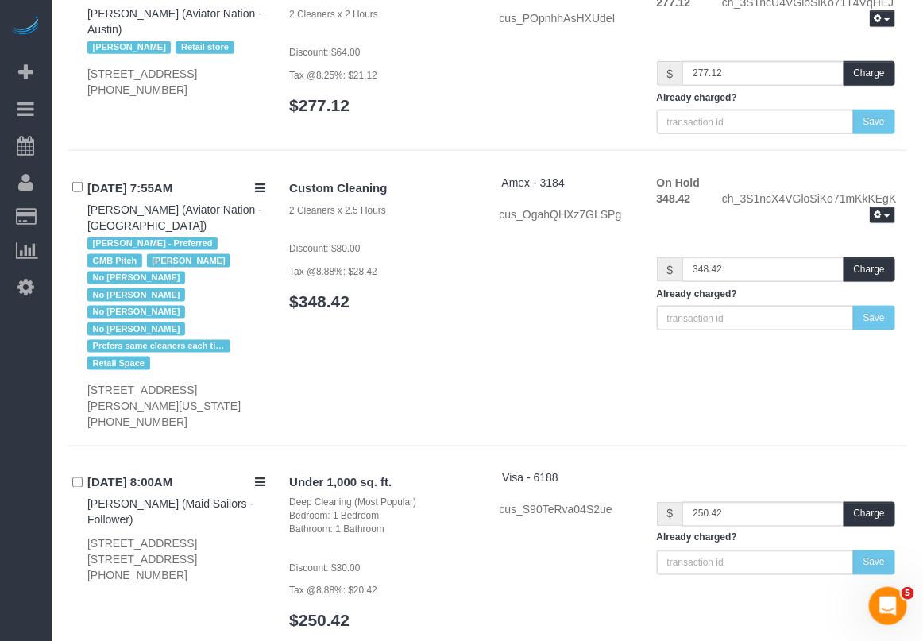
scroll to position [497, 0]
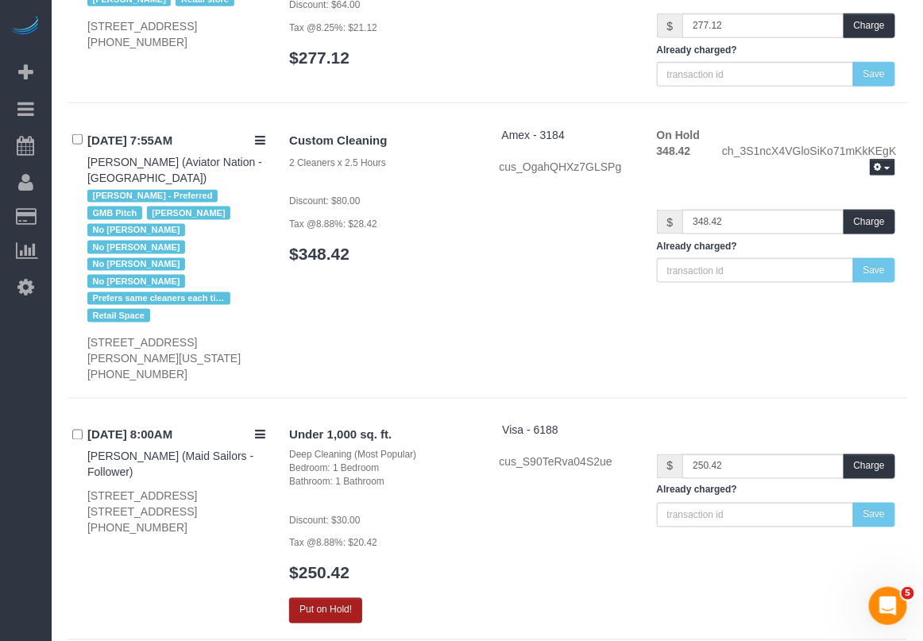
click at [327, 598] on button "Put on Hold!" at bounding box center [325, 610] width 73 height 25
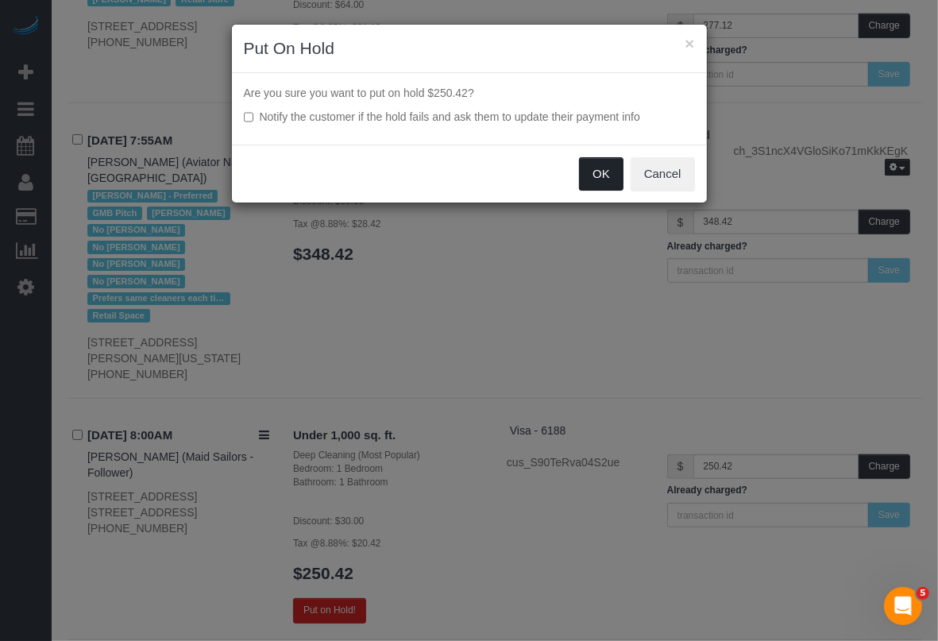
click at [593, 171] on button "OK" at bounding box center [601, 173] width 44 height 33
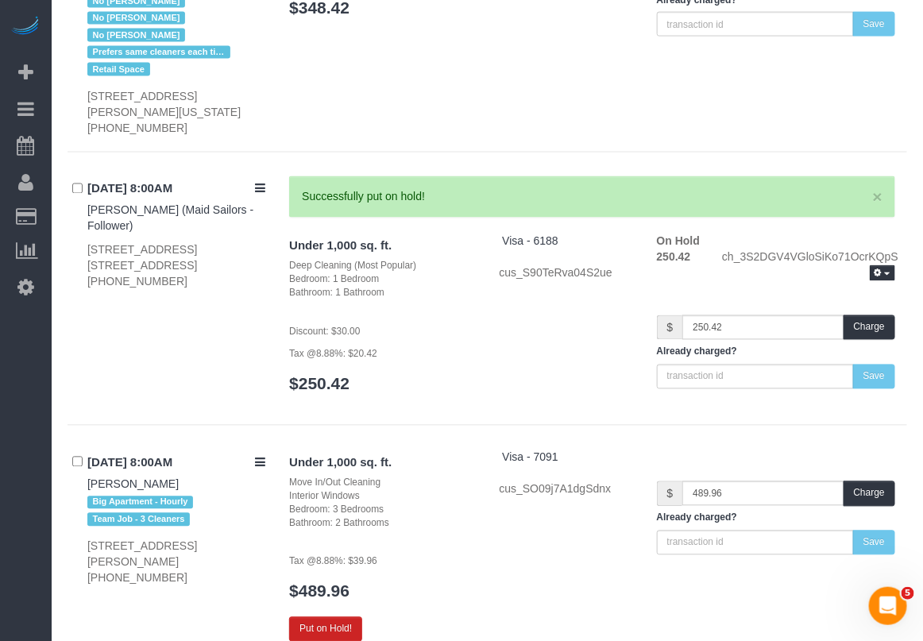
scroll to position [993, 0]
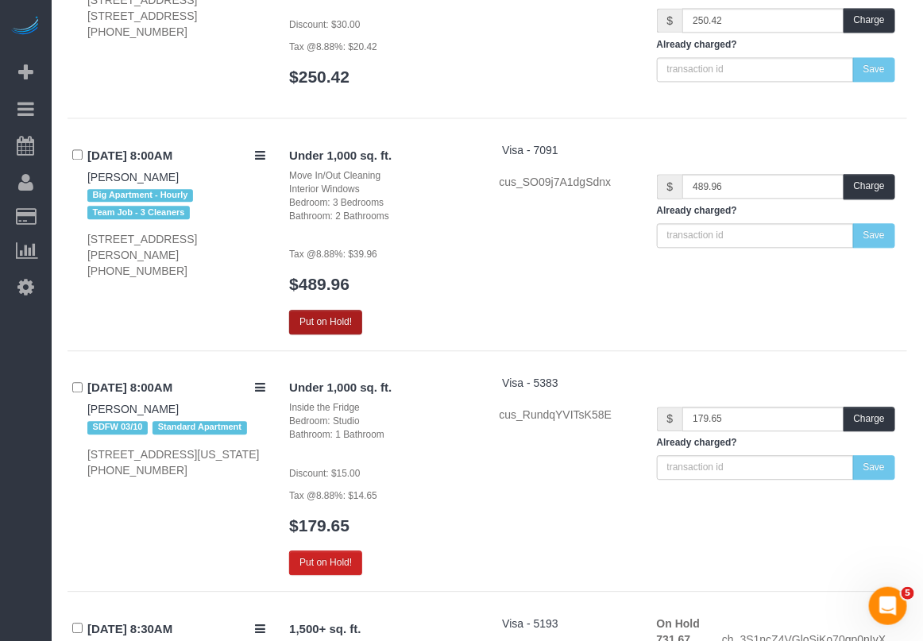
click at [356, 310] on button "Put on Hold!" at bounding box center [325, 322] width 73 height 25
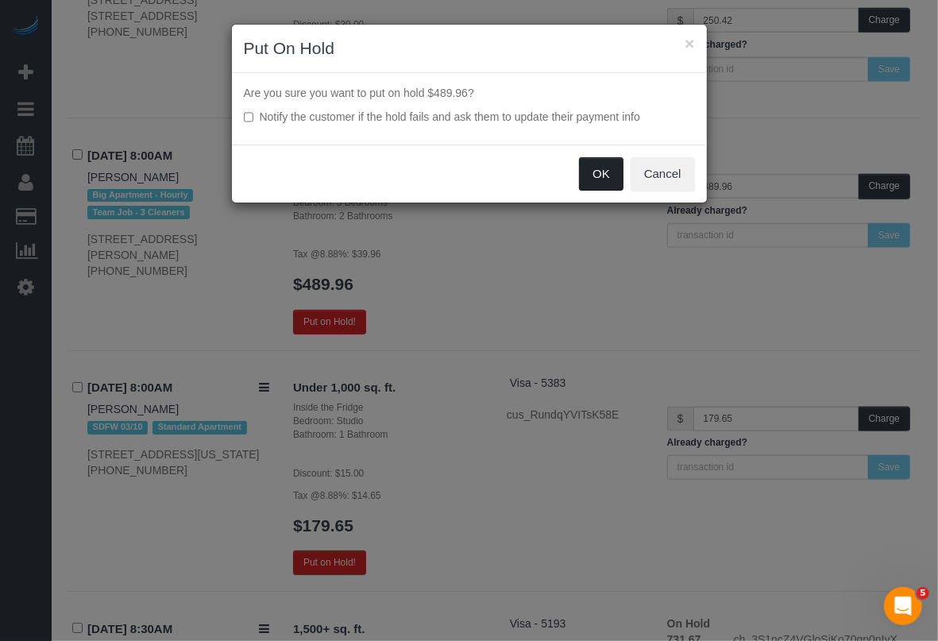
click at [605, 164] on button "OK" at bounding box center [601, 173] width 44 height 33
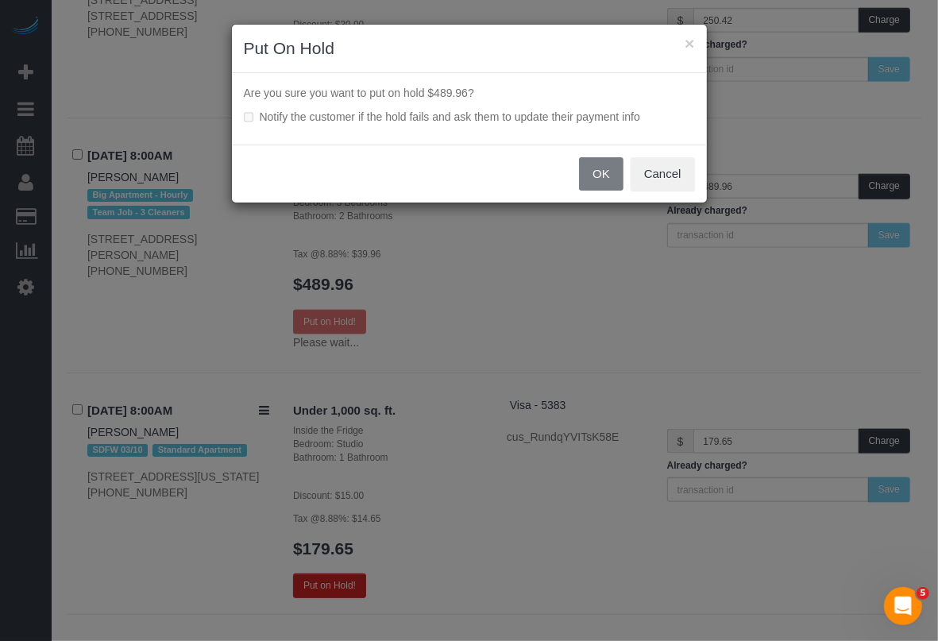
click at [311, 557] on div "× Put On Hold Are you sure you want to put on hold $489.96? Notify the customer…" at bounding box center [469, 320] width 938 height 641
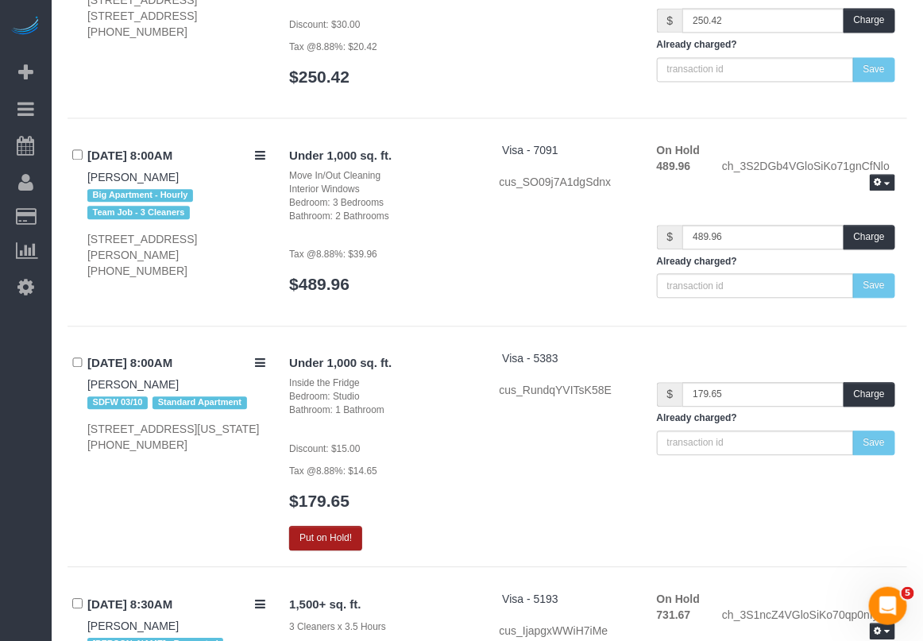
click at [332, 526] on button "Put on Hold!" at bounding box center [325, 538] width 73 height 25
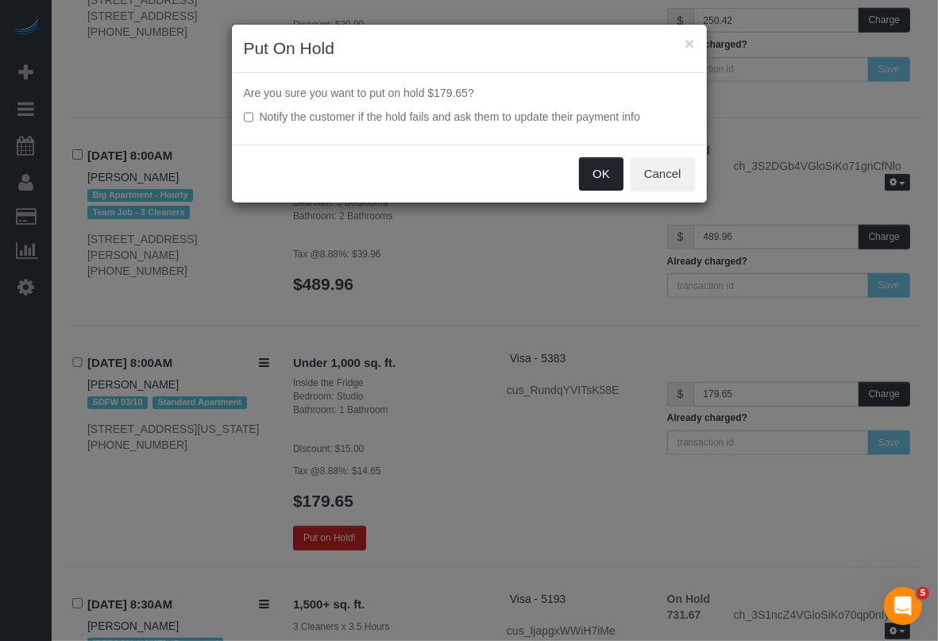
click at [605, 171] on button "OK" at bounding box center [601, 173] width 44 height 33
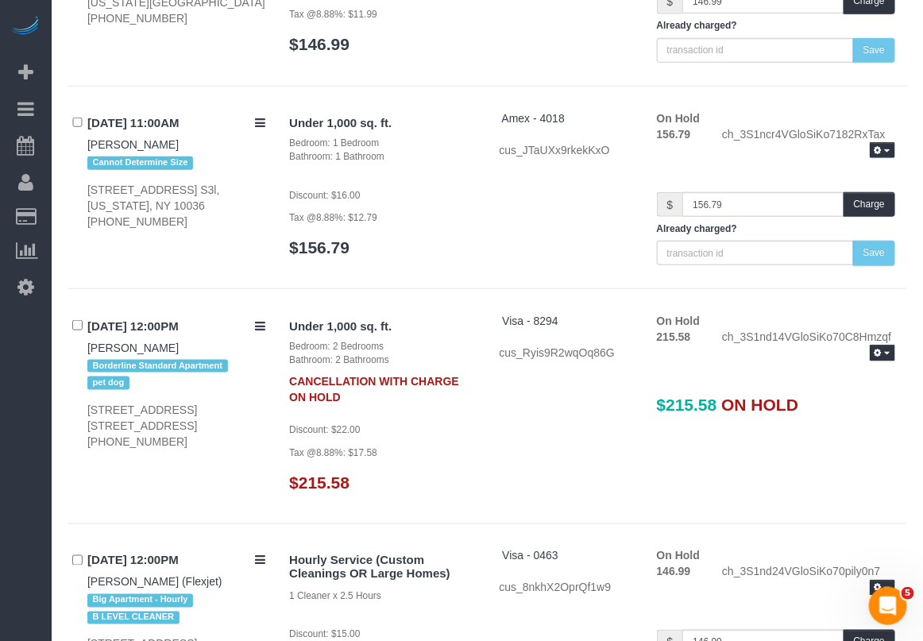
scroll to position [4071, 0]
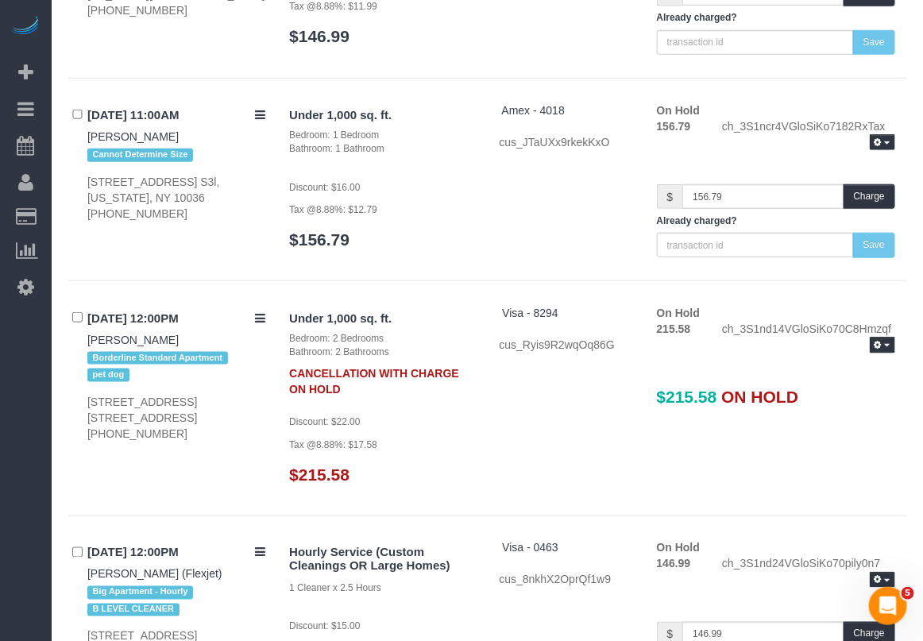
click at [895, 331] on div "ch_3S1nd14VGloSiKo70C8Hmzqf Release Hold Refresh" at bounding box center [808, 338] width 197 height 35
click at [888, 338] on button "button" at bounding box center [882, 345] width 25 height 17
click at [840, 362] on link "Release Hold" at bounding box center [832, 372] width 126 height 21
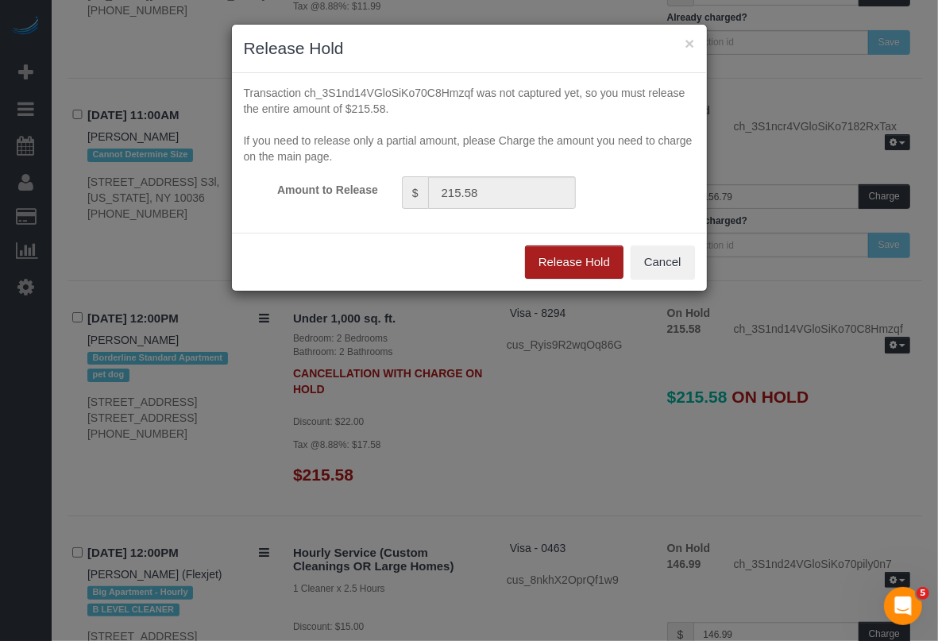
click at [578, 267] on button "Release Hold" at bounding box center [574, 261] width 99 height 33
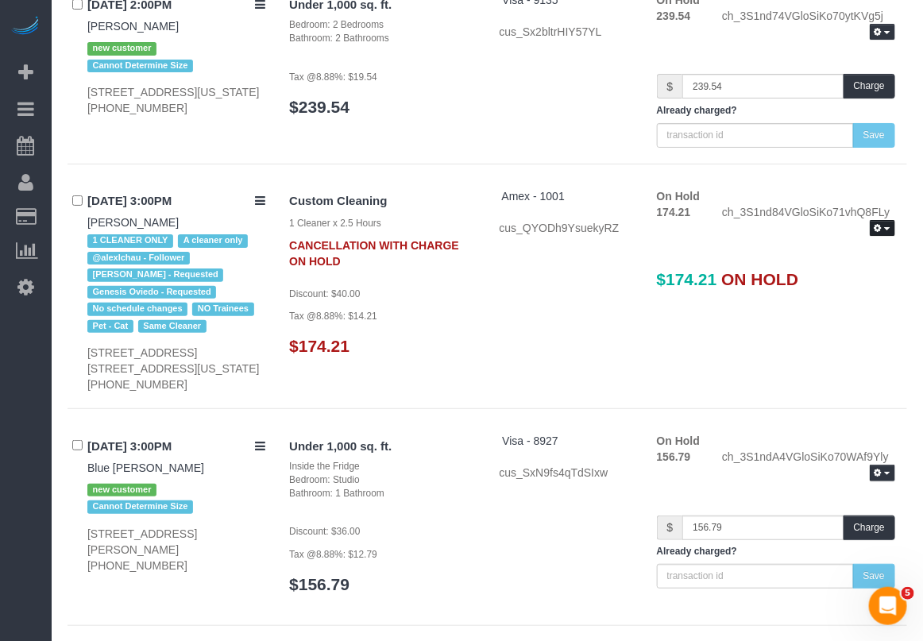
scroll to position [5446, 0]
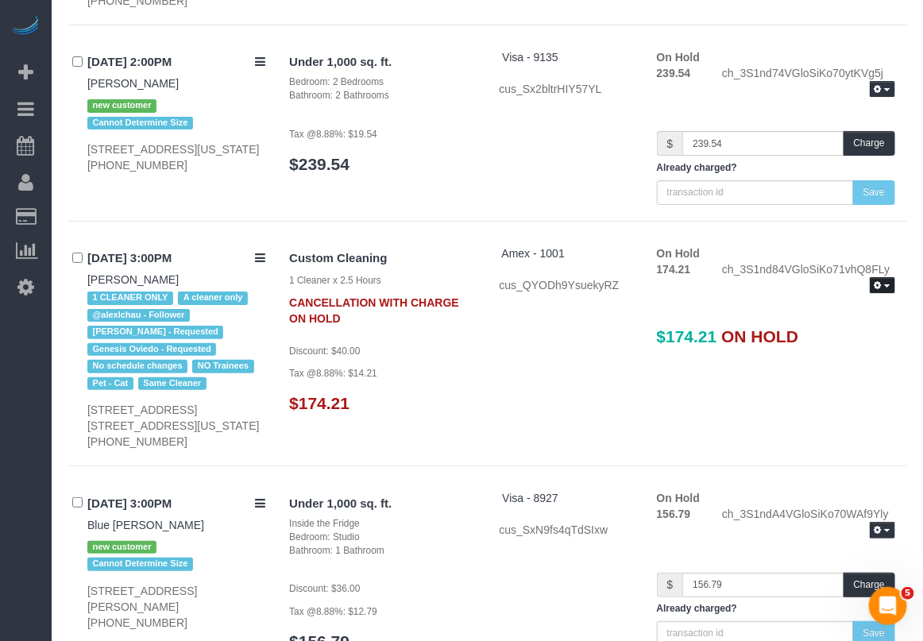
click at [891, 286] on button "button" at bounding box center [882, 285] width 25 height 17
click at [824, 320] on link "Release Hold" at bounding box center [832, 312] width 126 height 21
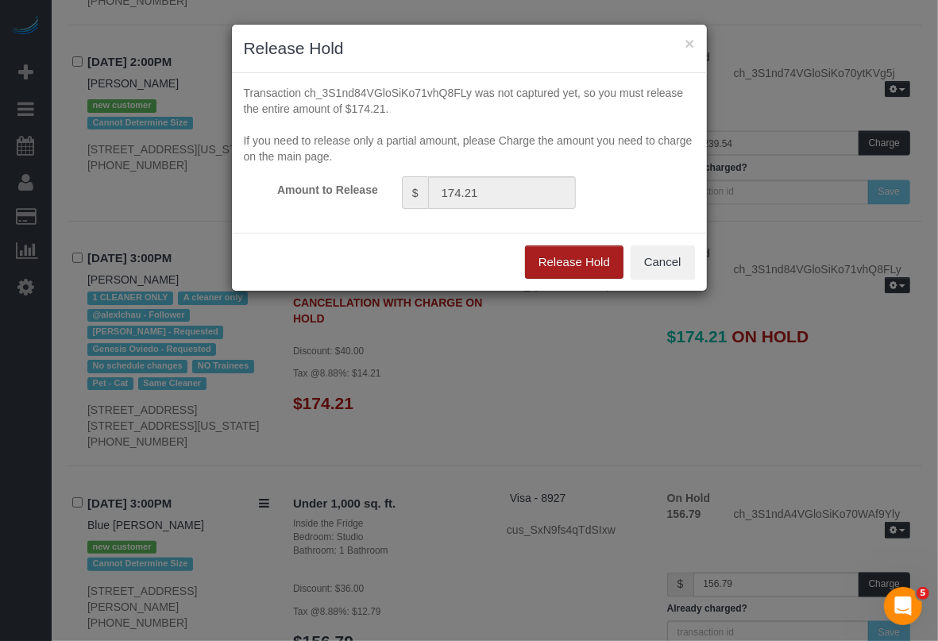
click at [581, 265] on button "Release Hold" at bounding box center [574, 261] width 99 height 33
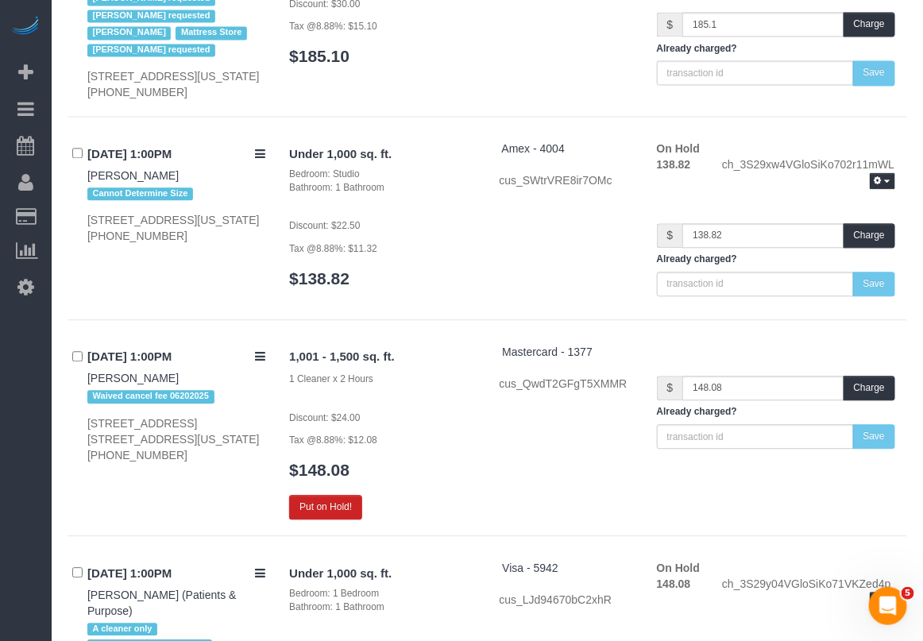
scroll to position [12177, 0]
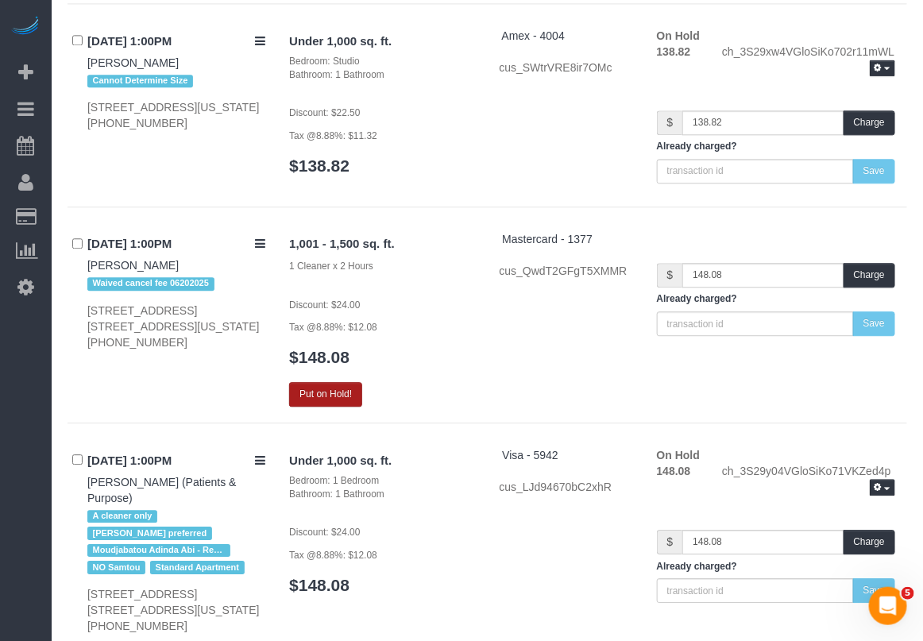
click at [335, 388] on button "Put on Hold!" at bounding box center [325, 394] width 73 height 25
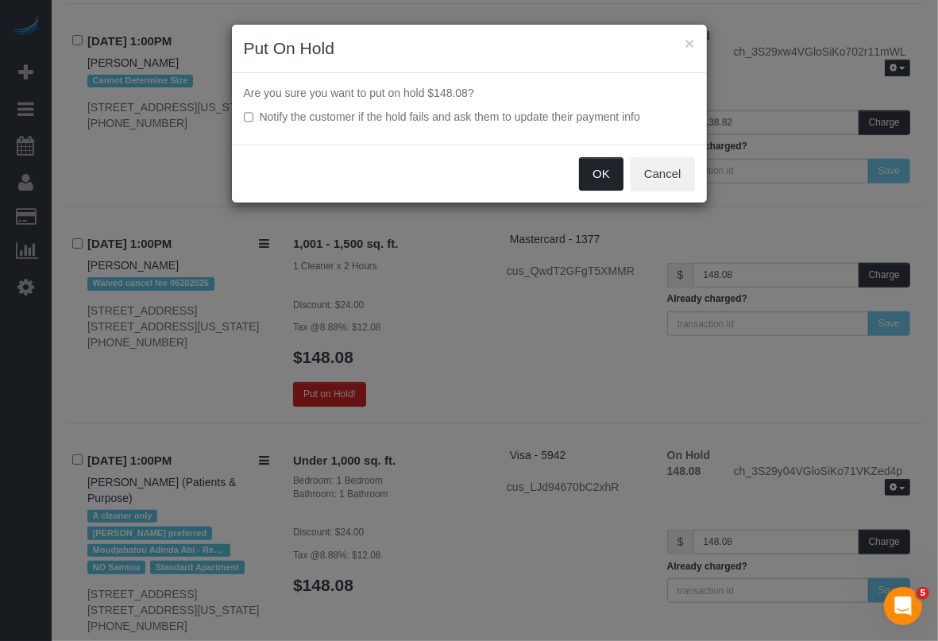
click at [585, 176] on button "OK" at bounding box center [601, 173] width 44 height 33
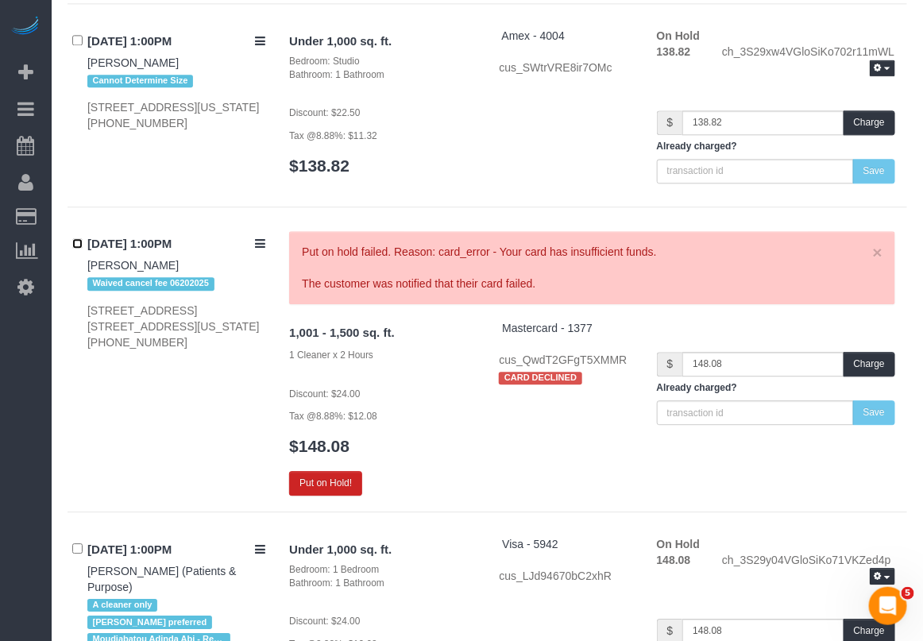
click at [164, 246] on div "[DATE] 1:00PM [PERSON_NAME] Waived cancel fee 06202025 [STREET_ADDRESS] [STREET…" at bounding box center [173, 290] width 210 height 119
click at [79, 231] on div "[DATE] 1:00PM [PERSON_NAME] Waived cancel fee 06202025 [STREET_ADDRESS] [STREET…" at bounding box center [173, 290] width 210 height 119
copy div "[DATE] 1:00PM [PERSON_NAME]"
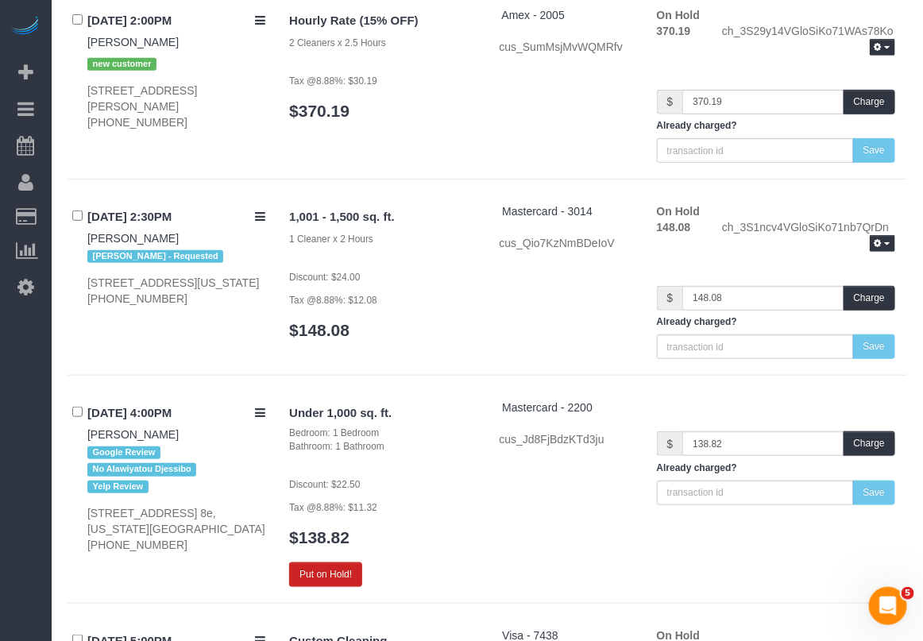
scroll to position [13170, 0]
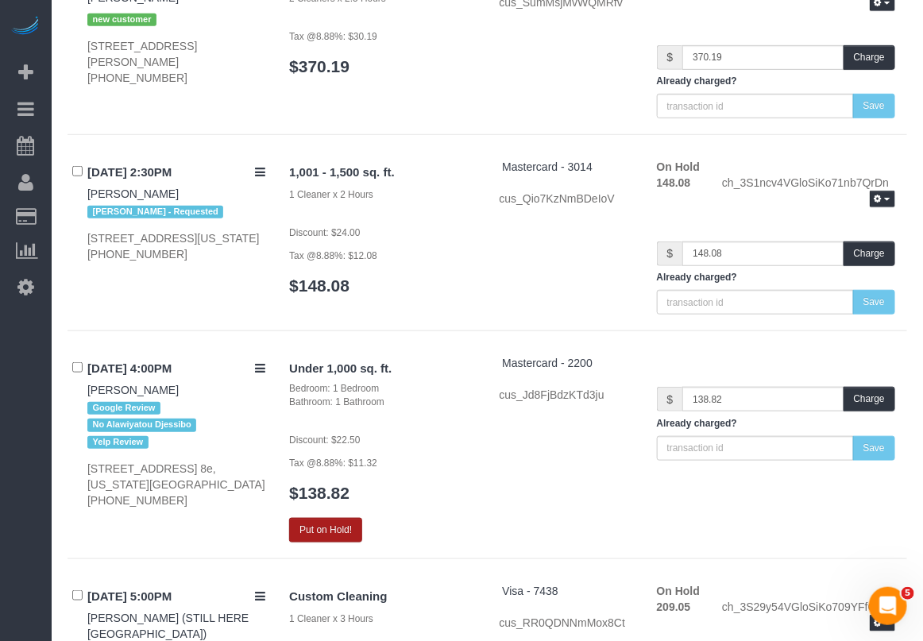
click at [346, 518] on button "Put on Hold!" at bounding box center [325, 530] width 73 height 25
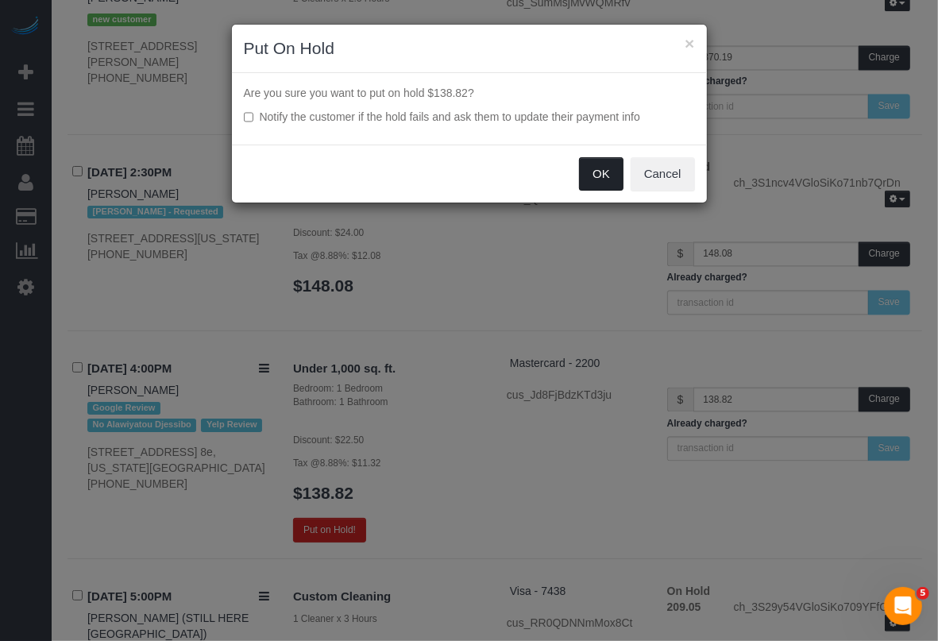
click at [596, 175] on button "OK" at bounding box center [601, 173] width 44 height 33
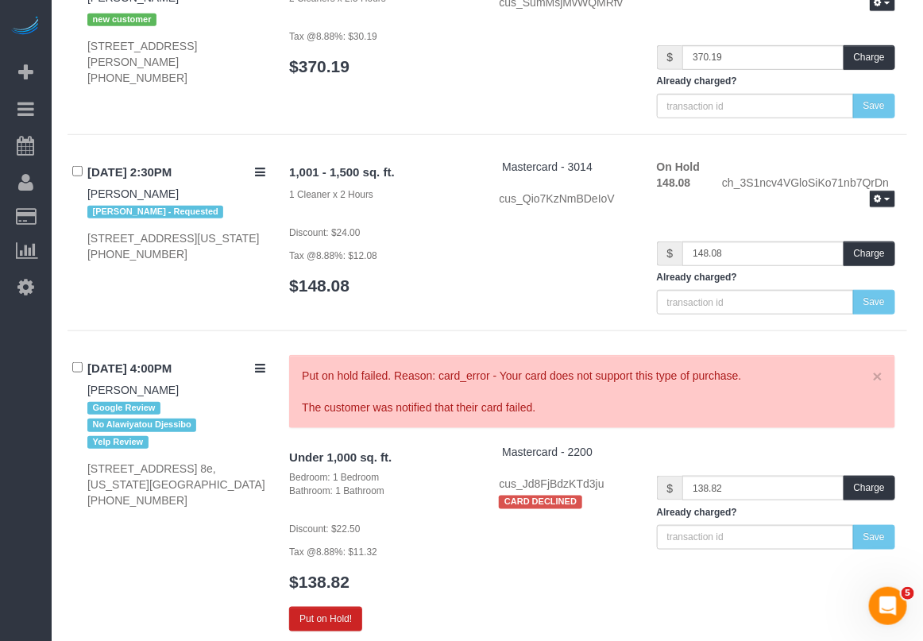
drag, startPoint x: 84, startPoint y: 318, endPoint x: 161, endPoint y: 344, distance: 81.4
click at [161, 355] on div "[DATE] 4:00PM [PERSON_NAME] Google Review No Alawiyatou Djessibo Yelp Review [S…" at bounding box center [173, 431] width 210 height 153
copy div "[DATE] 4:00PM [PERSON_NAME]"
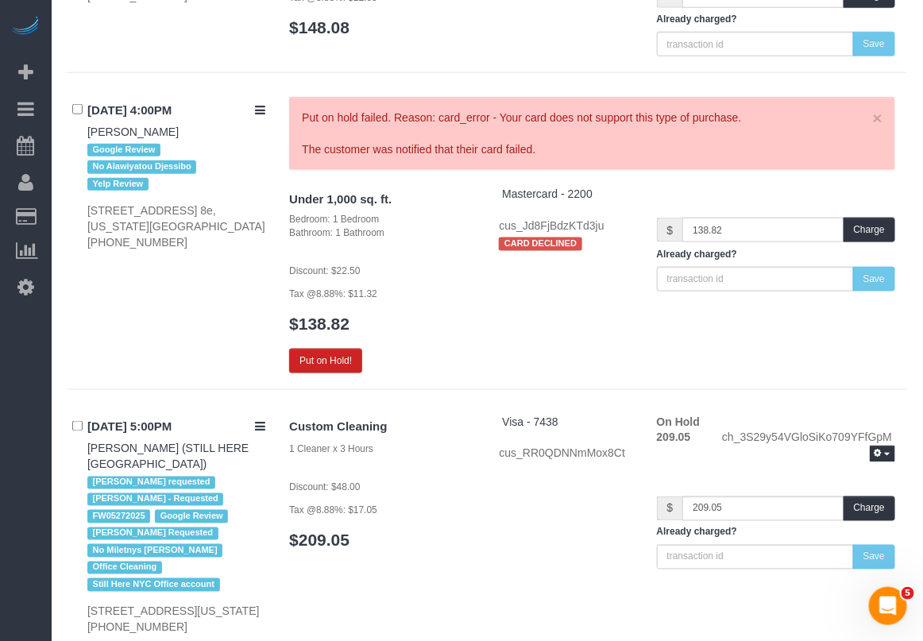
scroll to position [13395, 0]
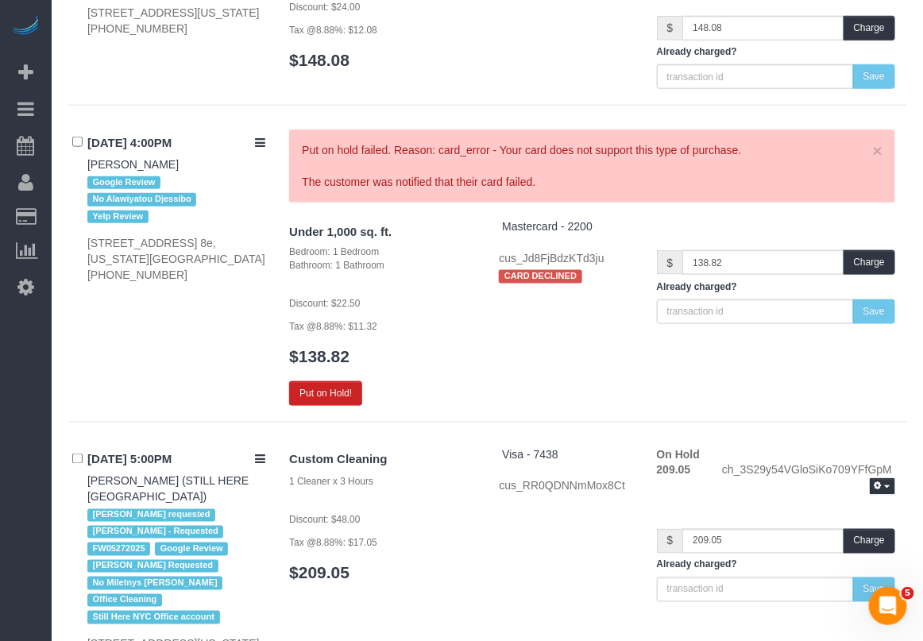
copy div "[DATE] 4:00PM [PERSON_NAME]"
click at [911, 1] on div at bounding box center [461, 1] width 923 height 2
click at [892, 47] on h5 "Already charged?" at bounding box center [776, 52] width 238 height 10
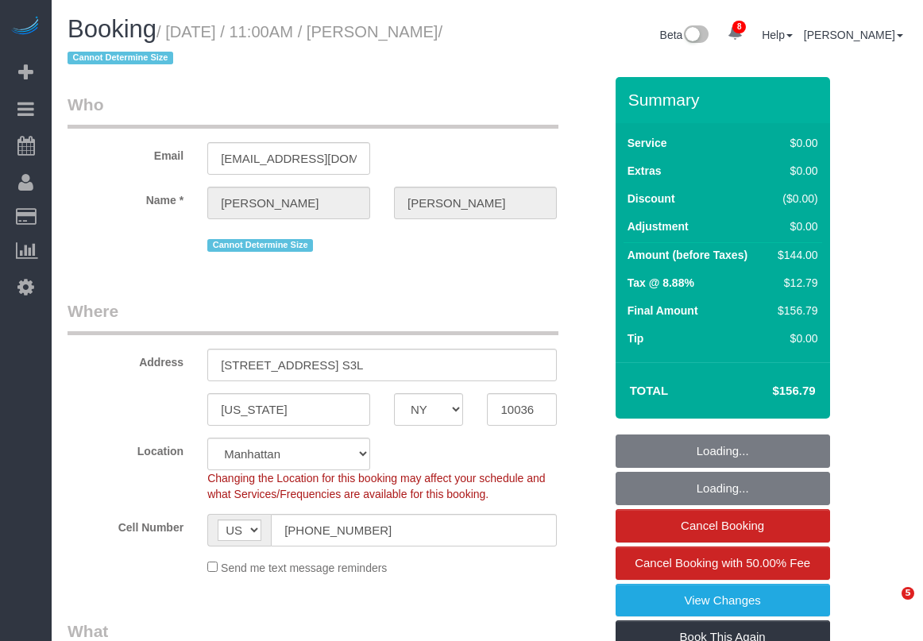
select select "NY"
select select "string:stripe-pm_1Kqo7h4VGloSiKo7pXY69Drf"
select select "number:89"
select select "number:90"
select select "number:15"
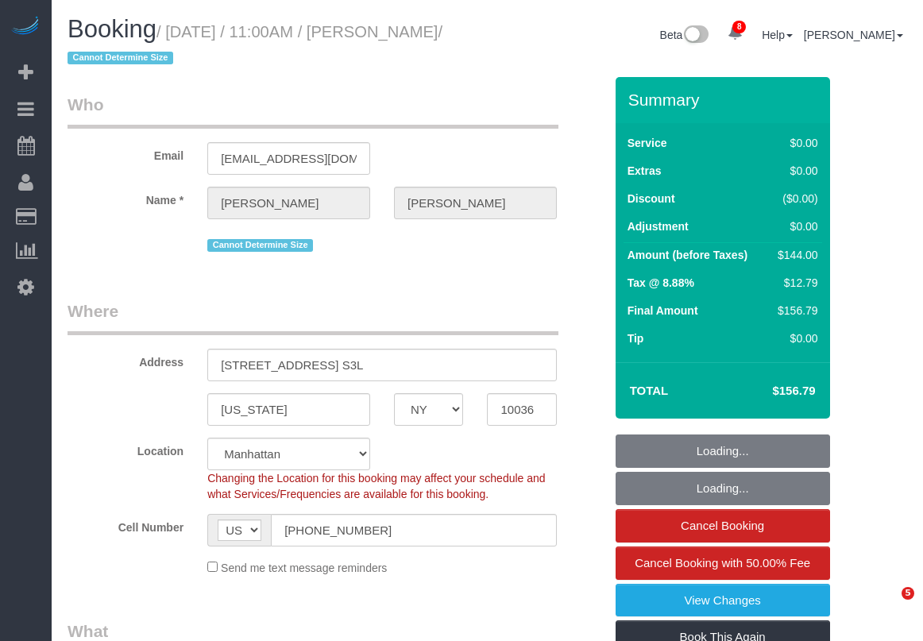
select select "number:6"
select select "object:1351"
select select "spot1"
select select "1"
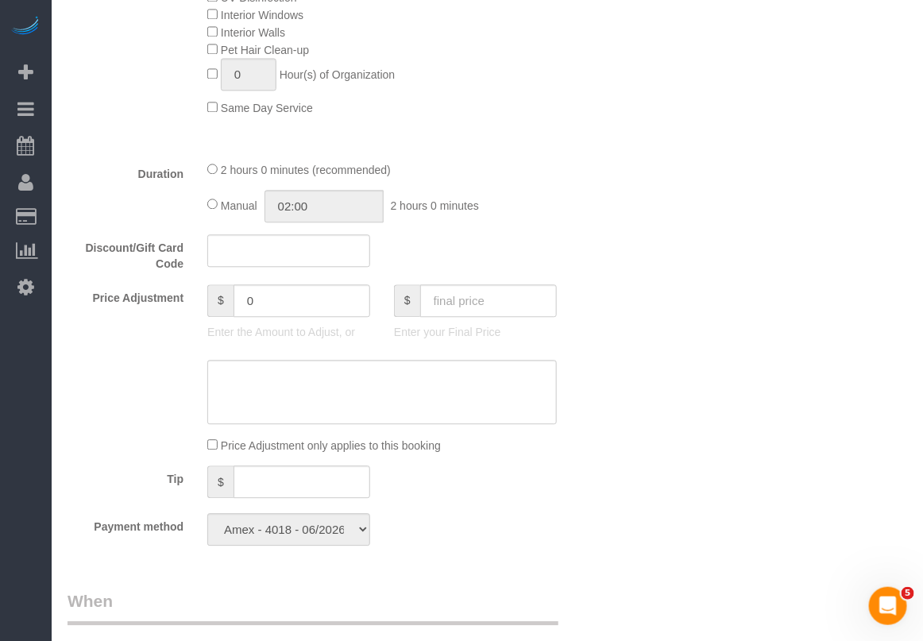
scroll to position [993, 0]
